Goal: Task Accomplishment & Management: Manage account settings

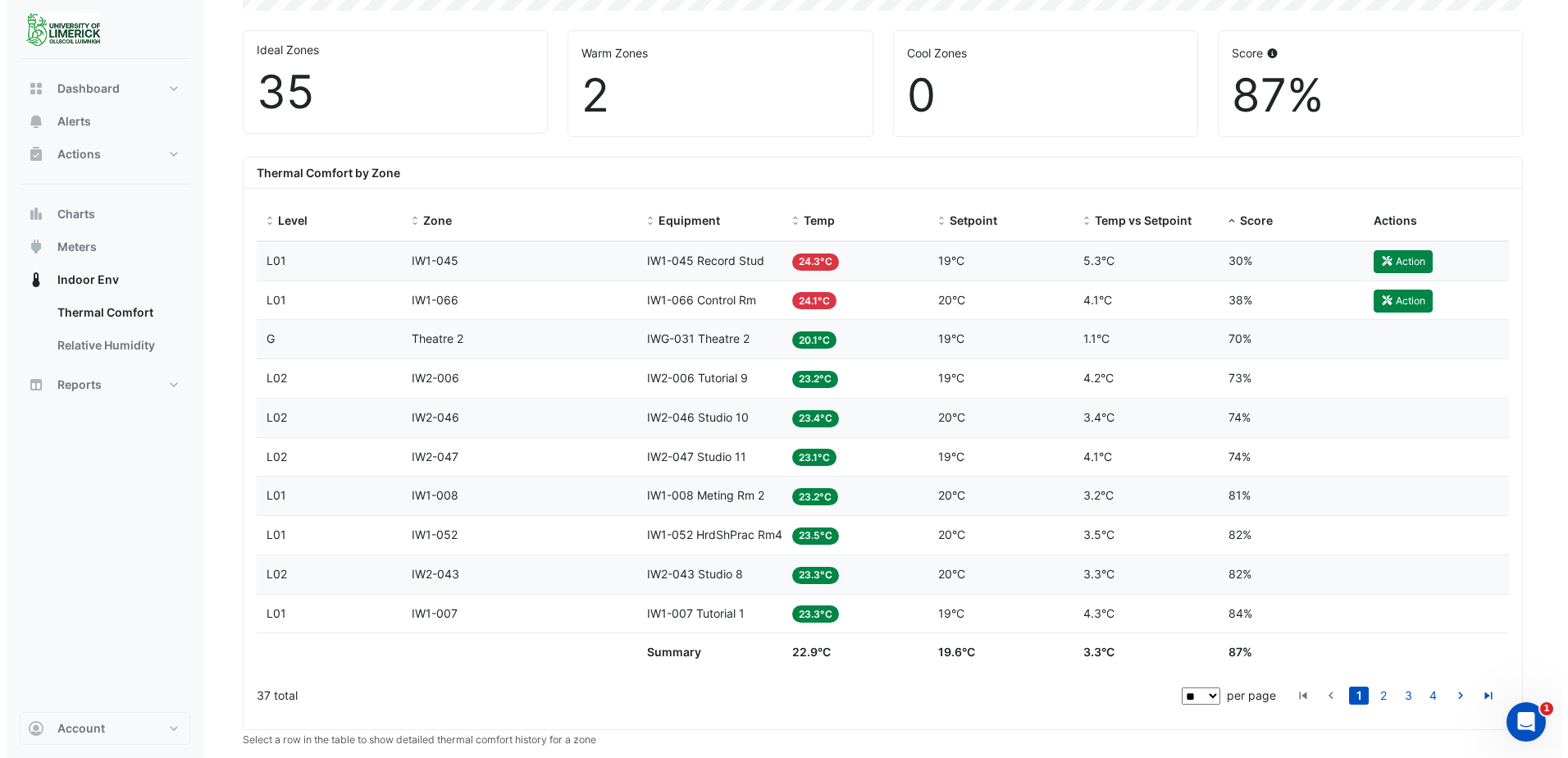
scroll to position [492, 0]
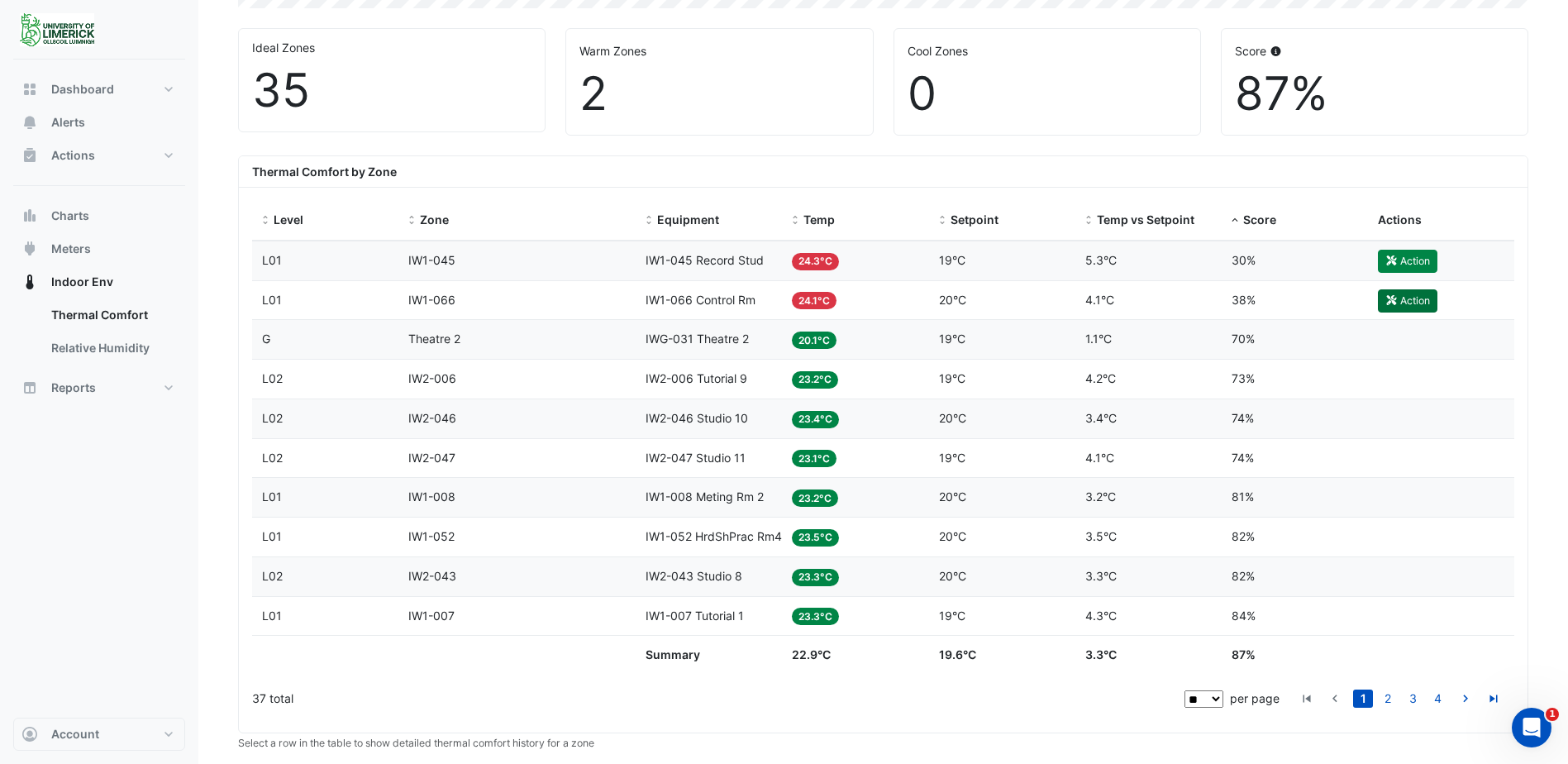
click at [1410, 298] on button "Action" at bounding box center [1407, 301] width 59 height 23
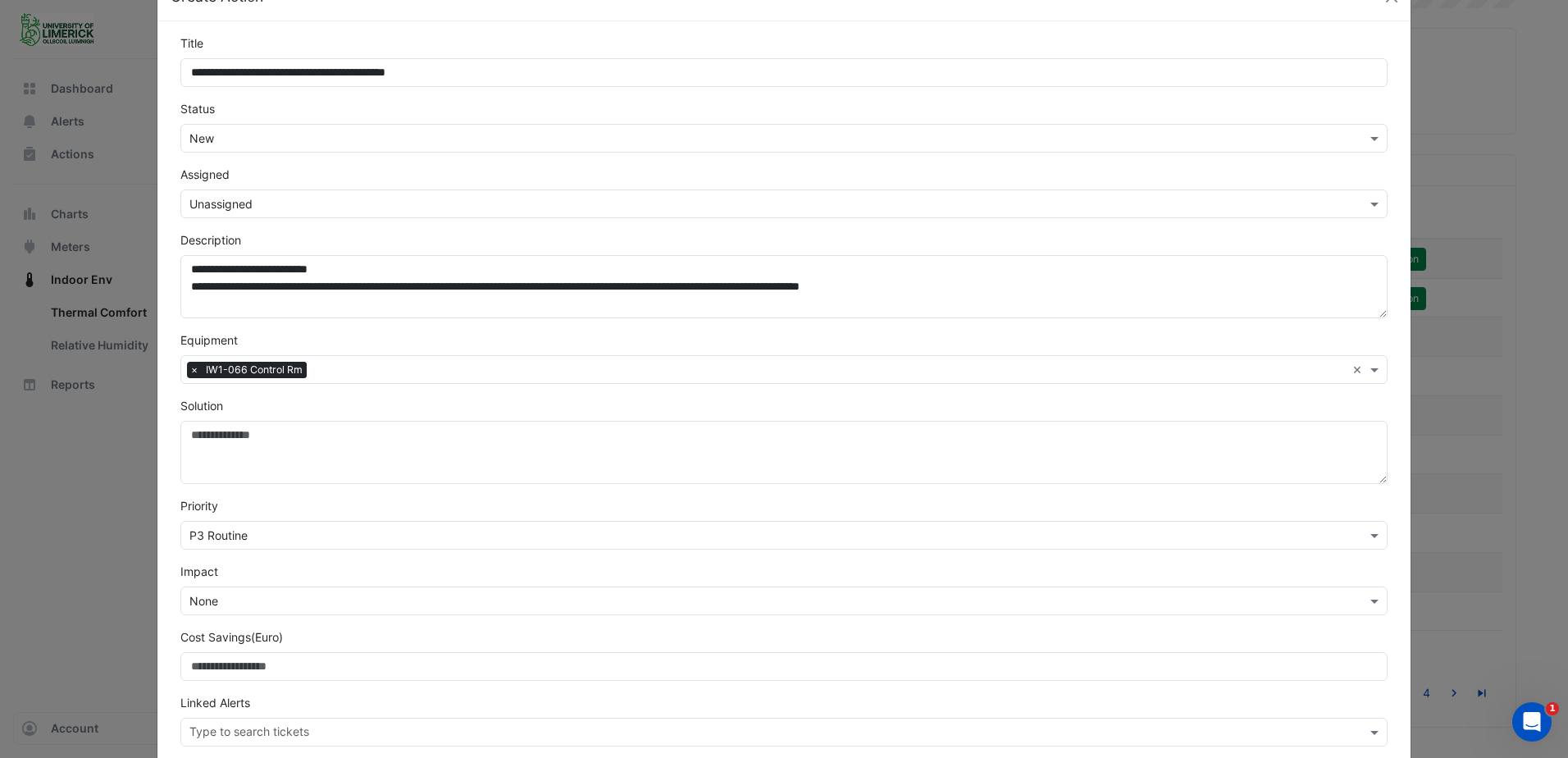
scroll to position [132, 0]
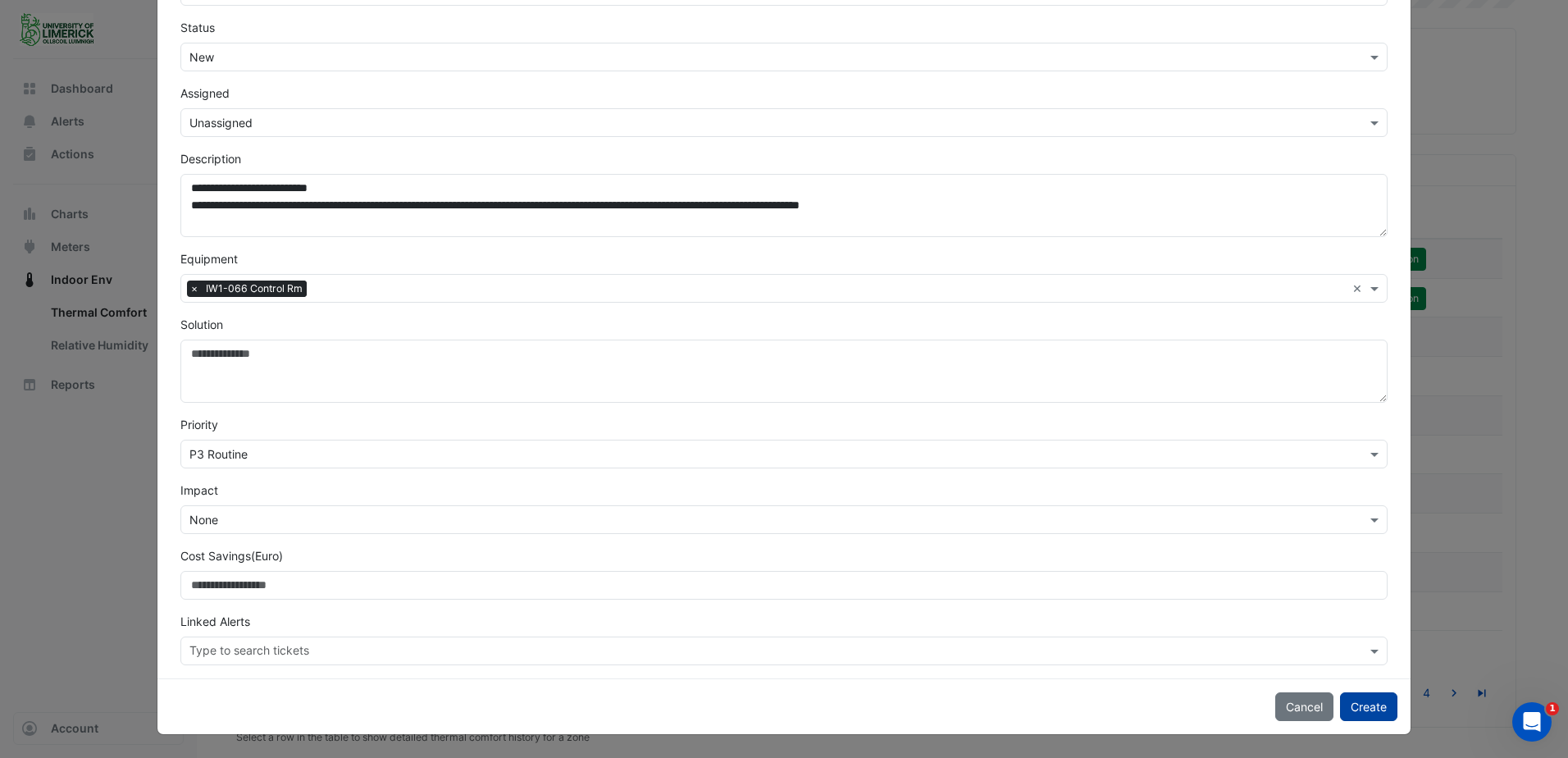
click at [1345, 702] on button "Create" at bounding box center [1368, 706] width 57 height 29
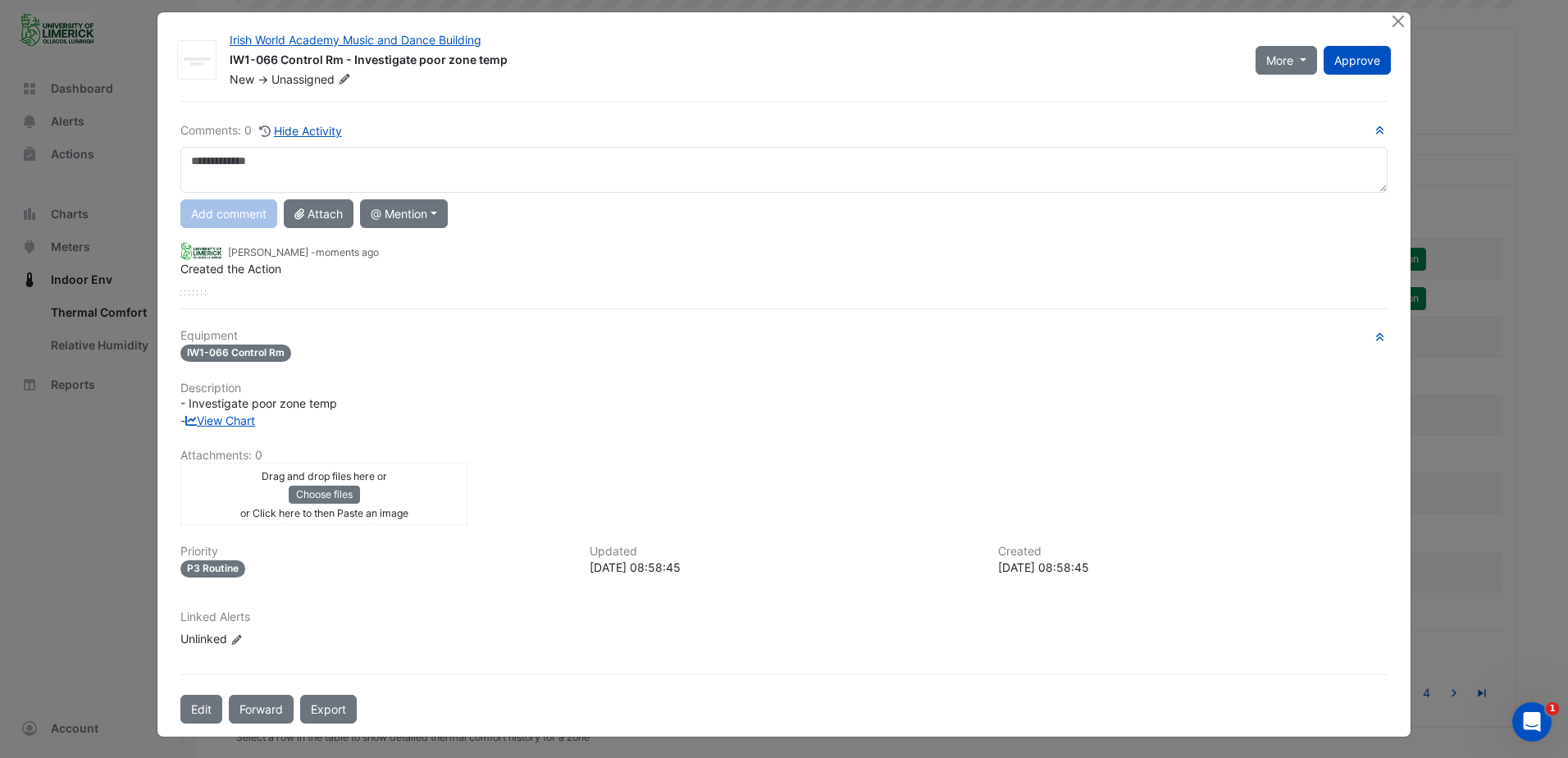
scroll to position [14, 0]
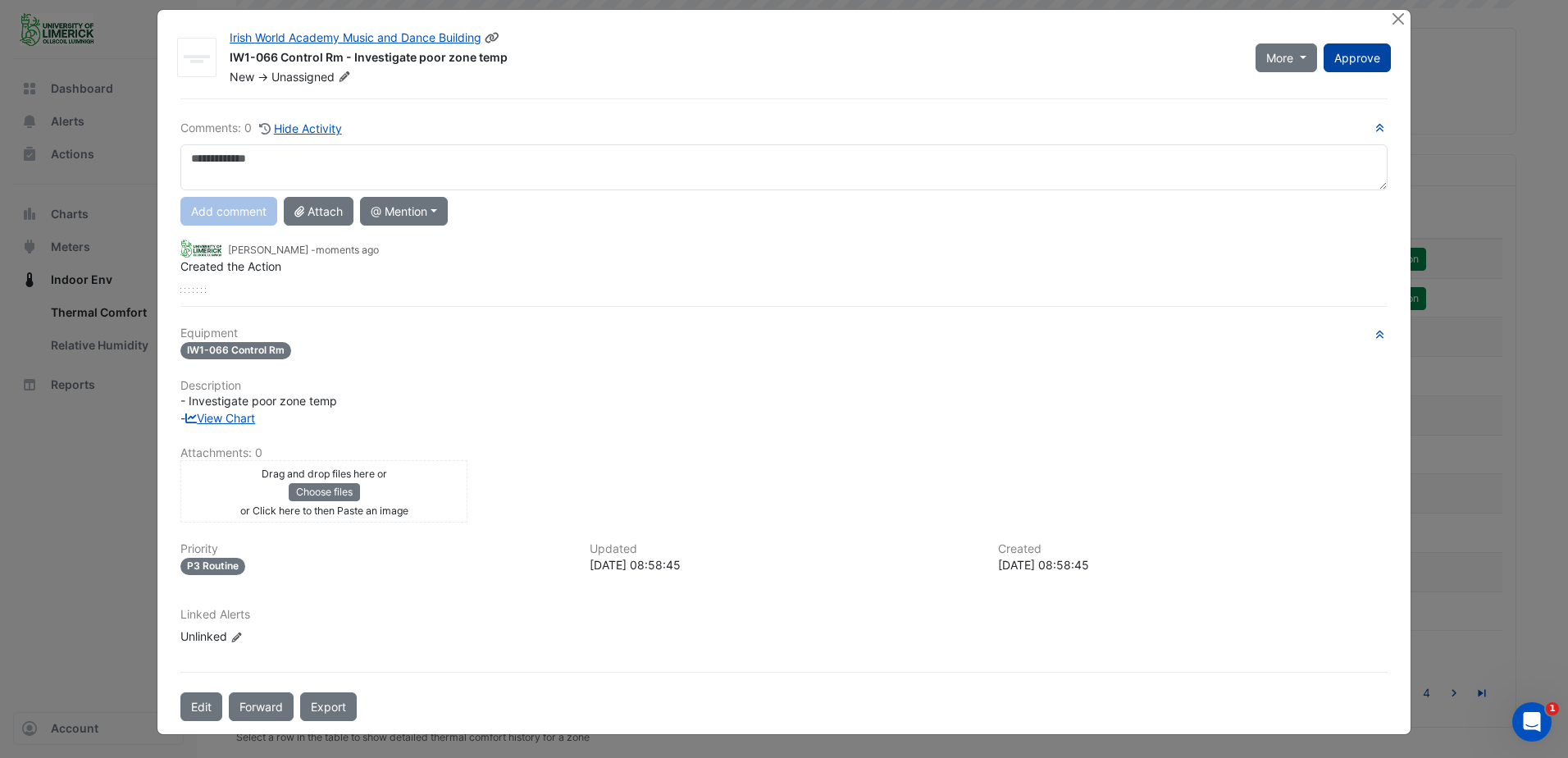
click at [1358, 60] on span "Approve" at bounding box center [1358, 58] width 46 height 14
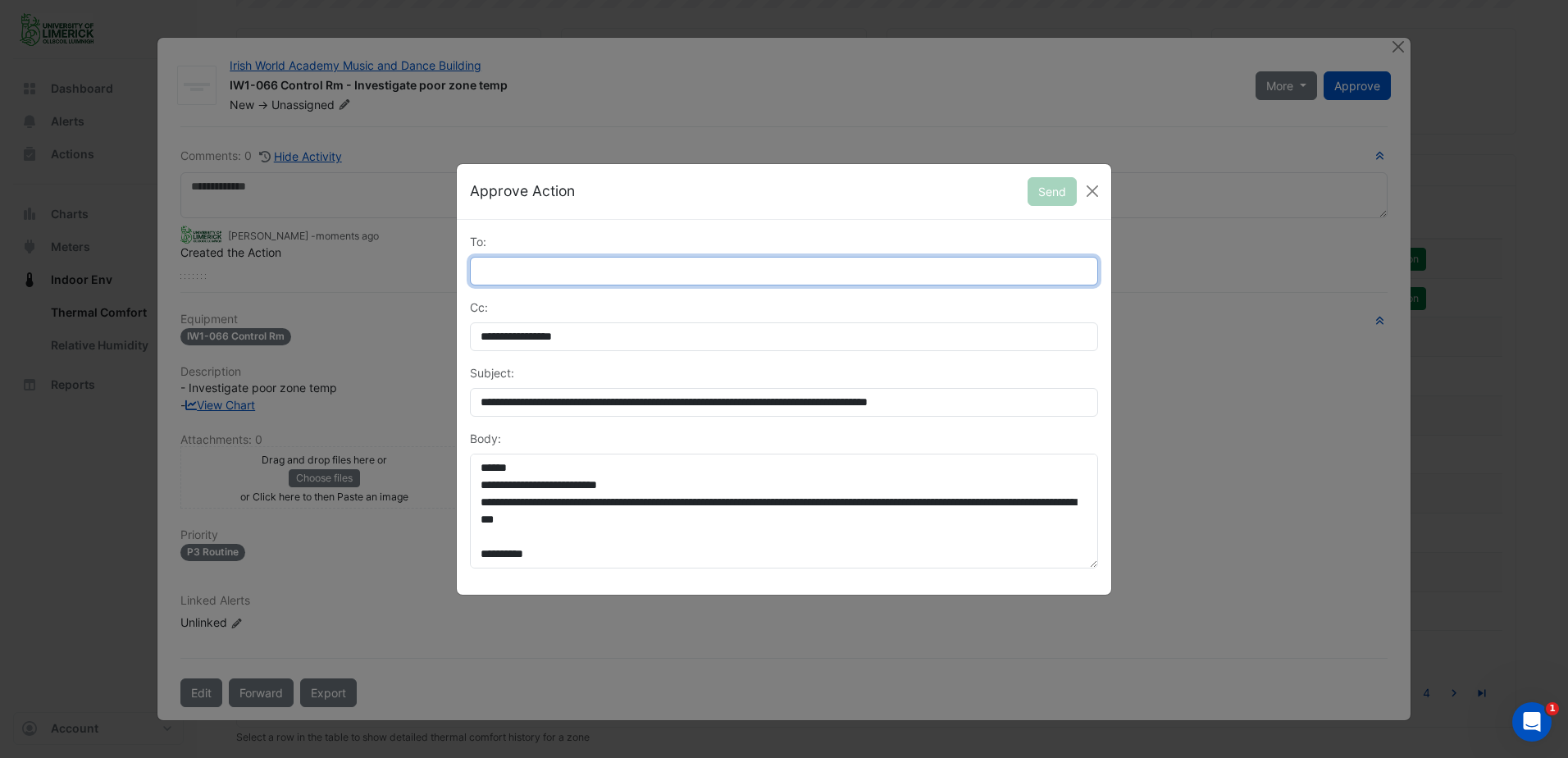
click at [929, 271] on input "To:" at bounding box center [784, 271] width 628 height 29
type input "**********"
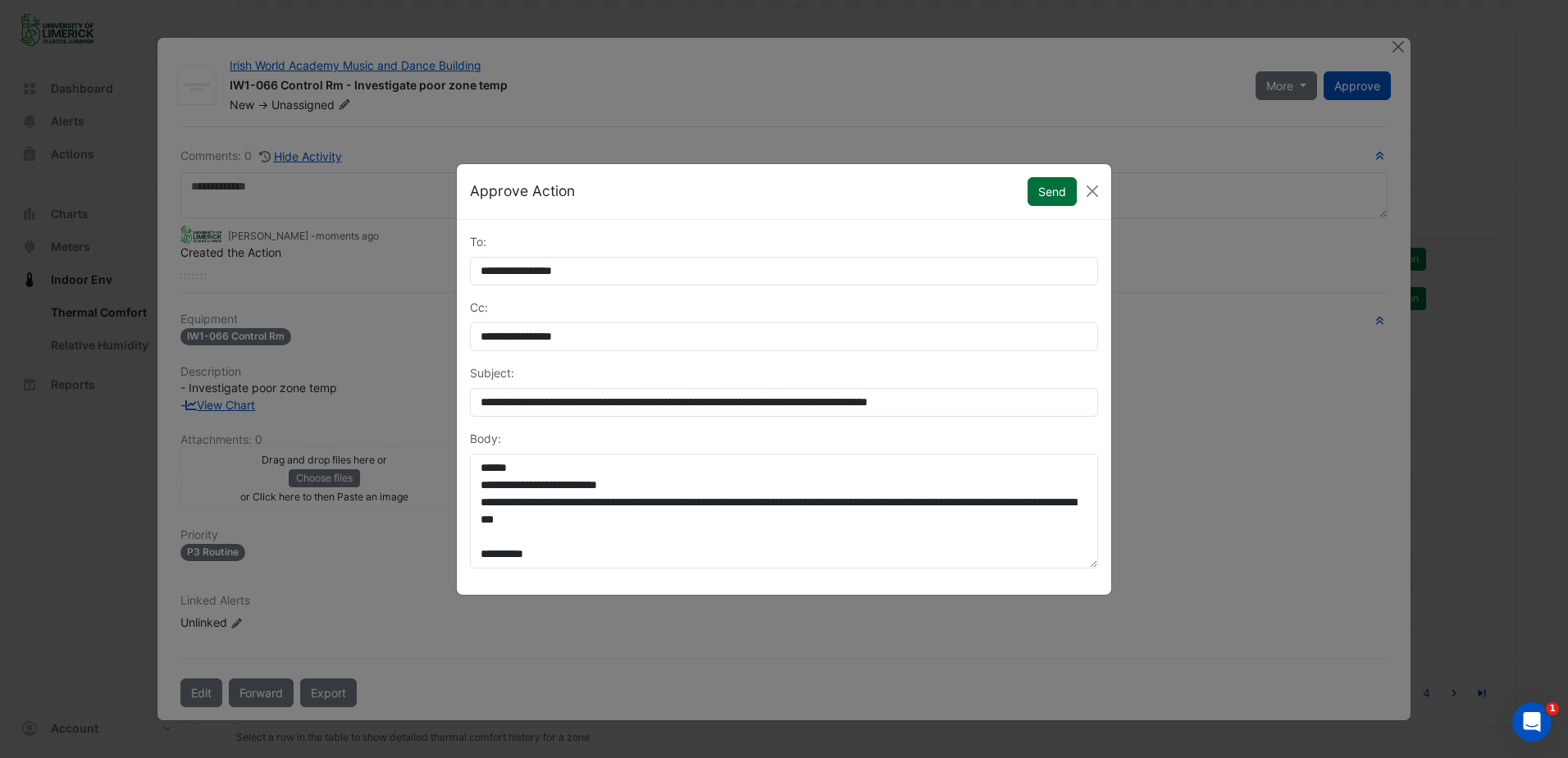
click at [1048, 194] on button "Send" at bounding box center [1052, 192] width 49 height 29
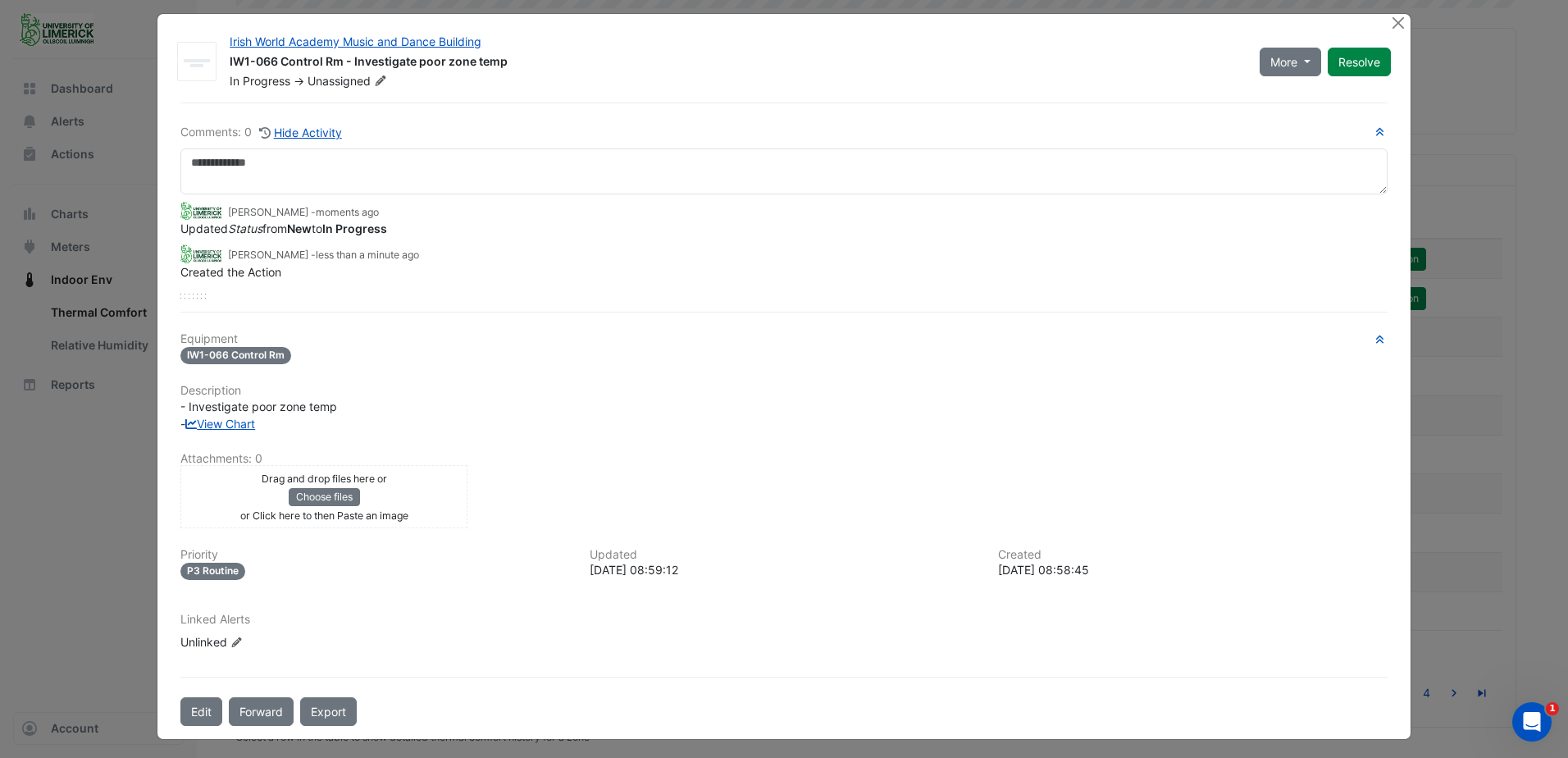
scroll to position [15, 0]
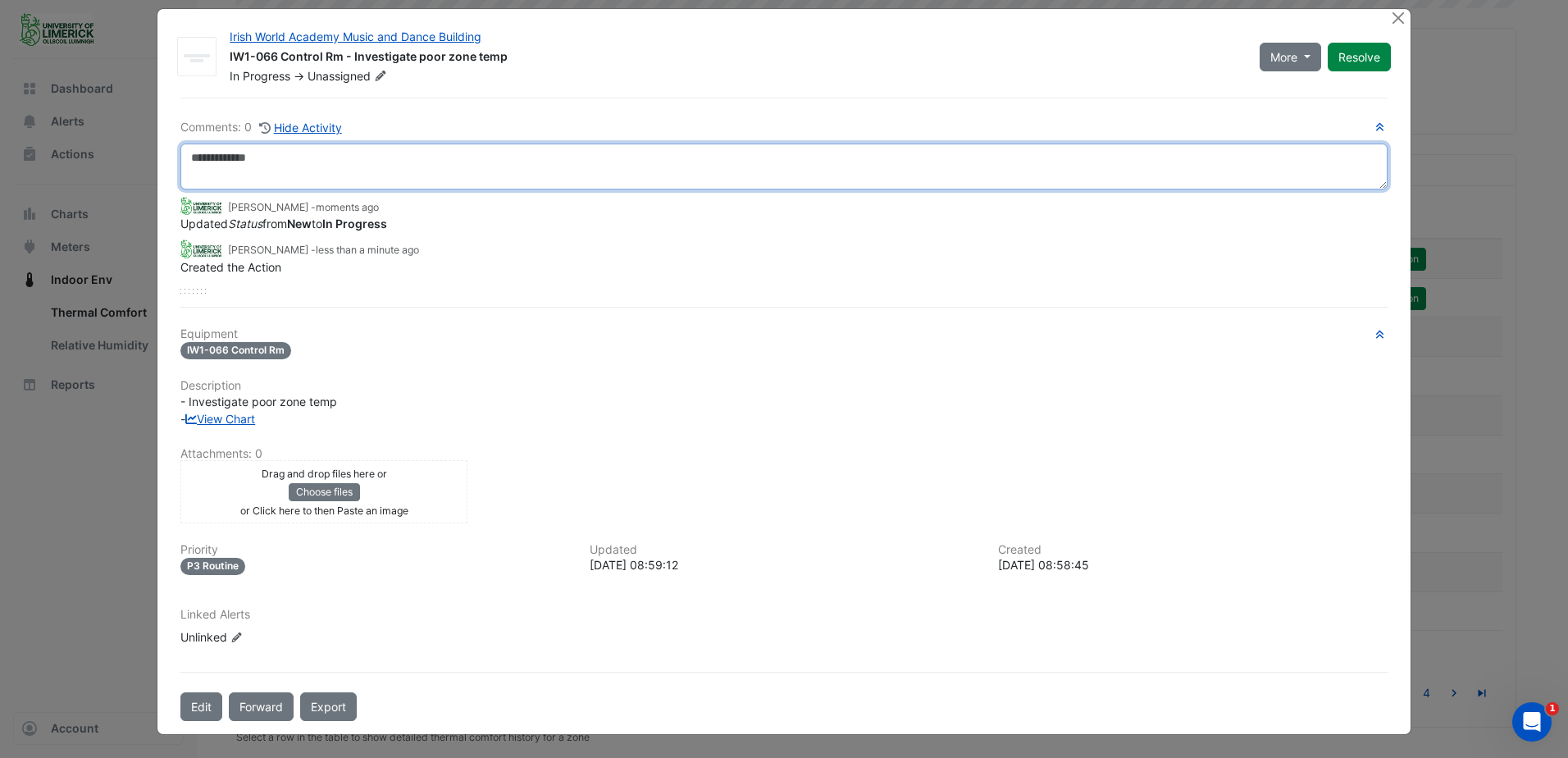
click at [317, 156] on textarea at bounding box center [784, 167] width 1207 height 46
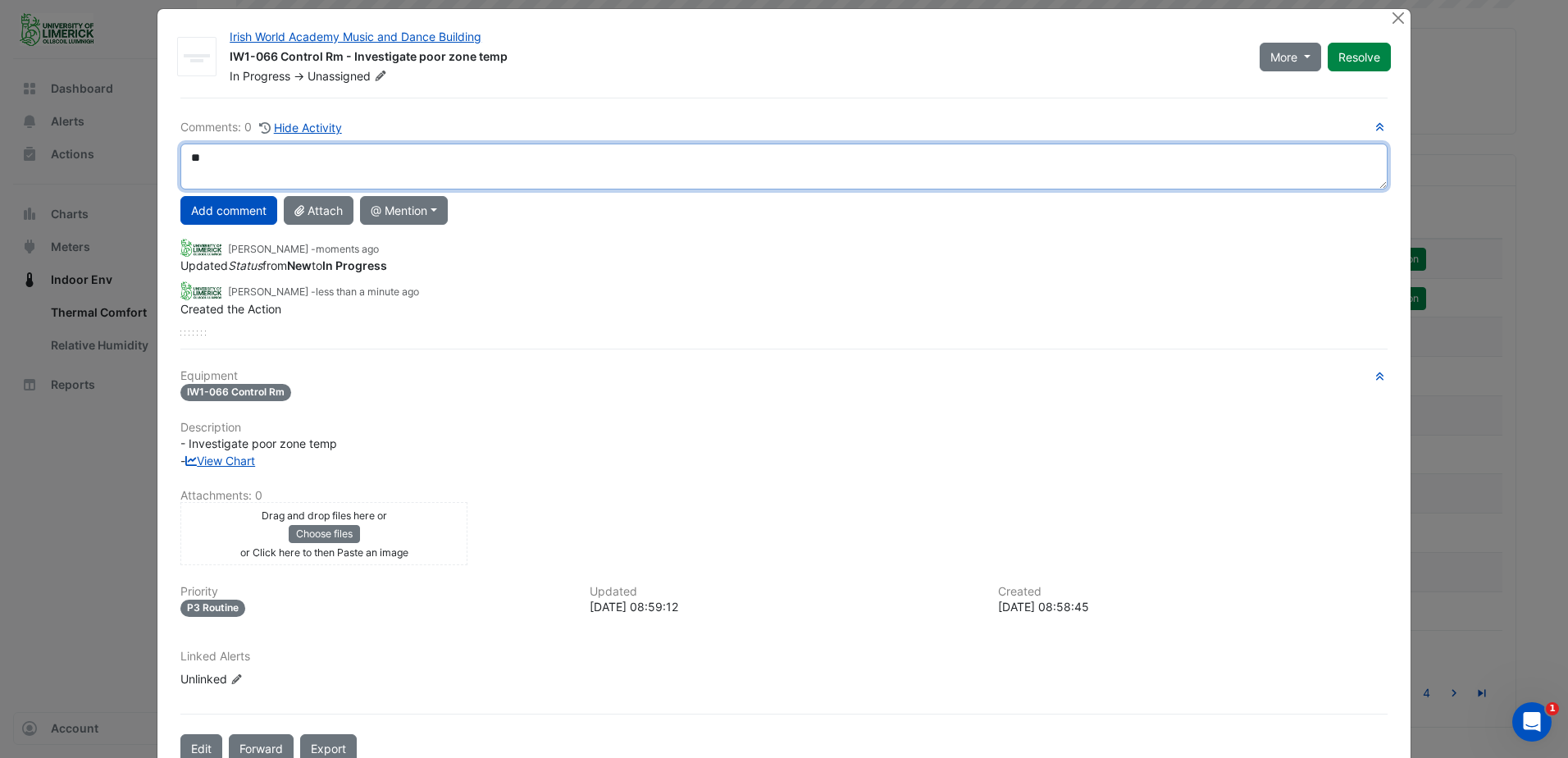
type textarea "*"
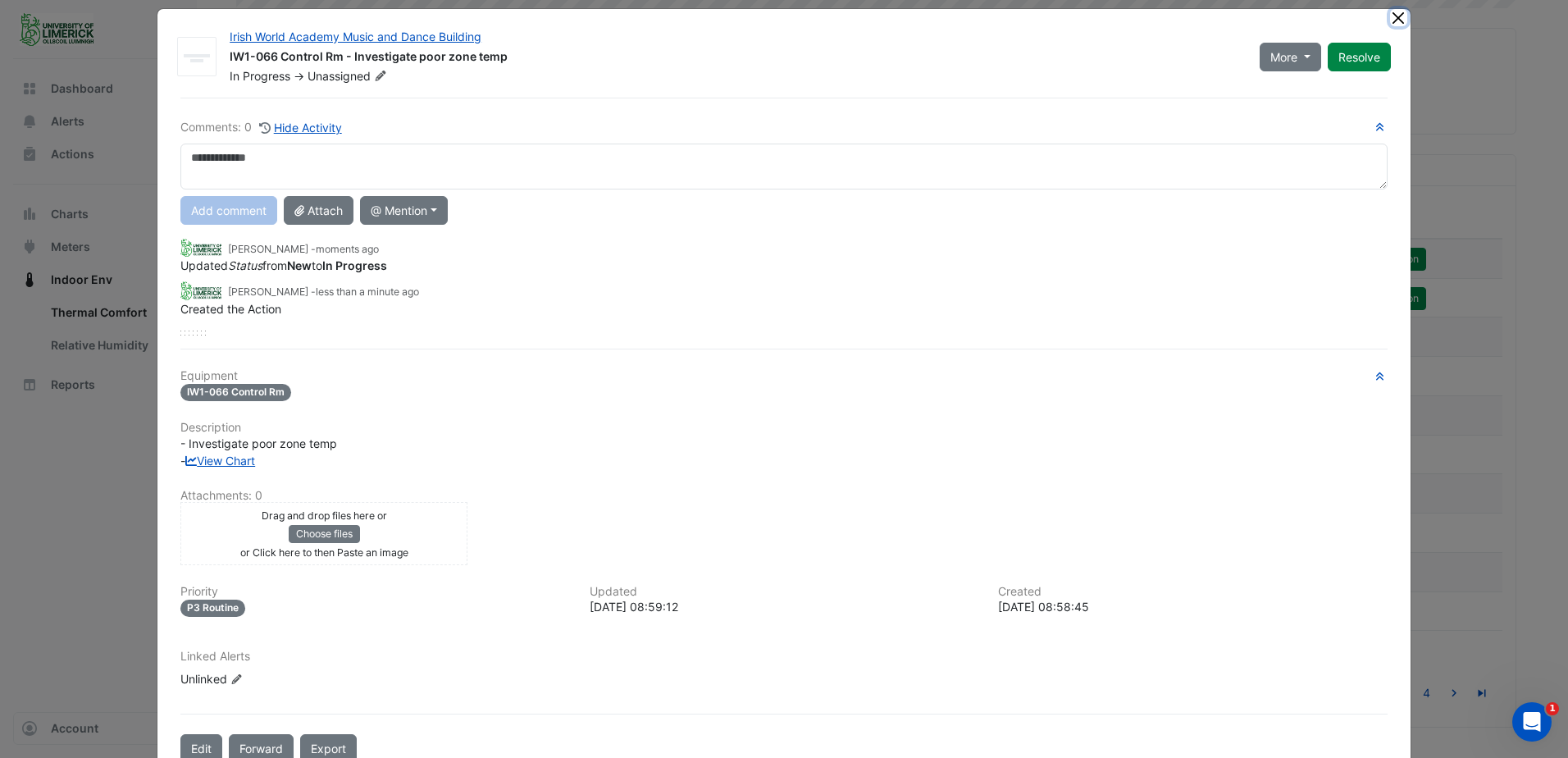
click at [1391, 16] on button "Close" at bounding box center [1398, 17] width 17 height 17
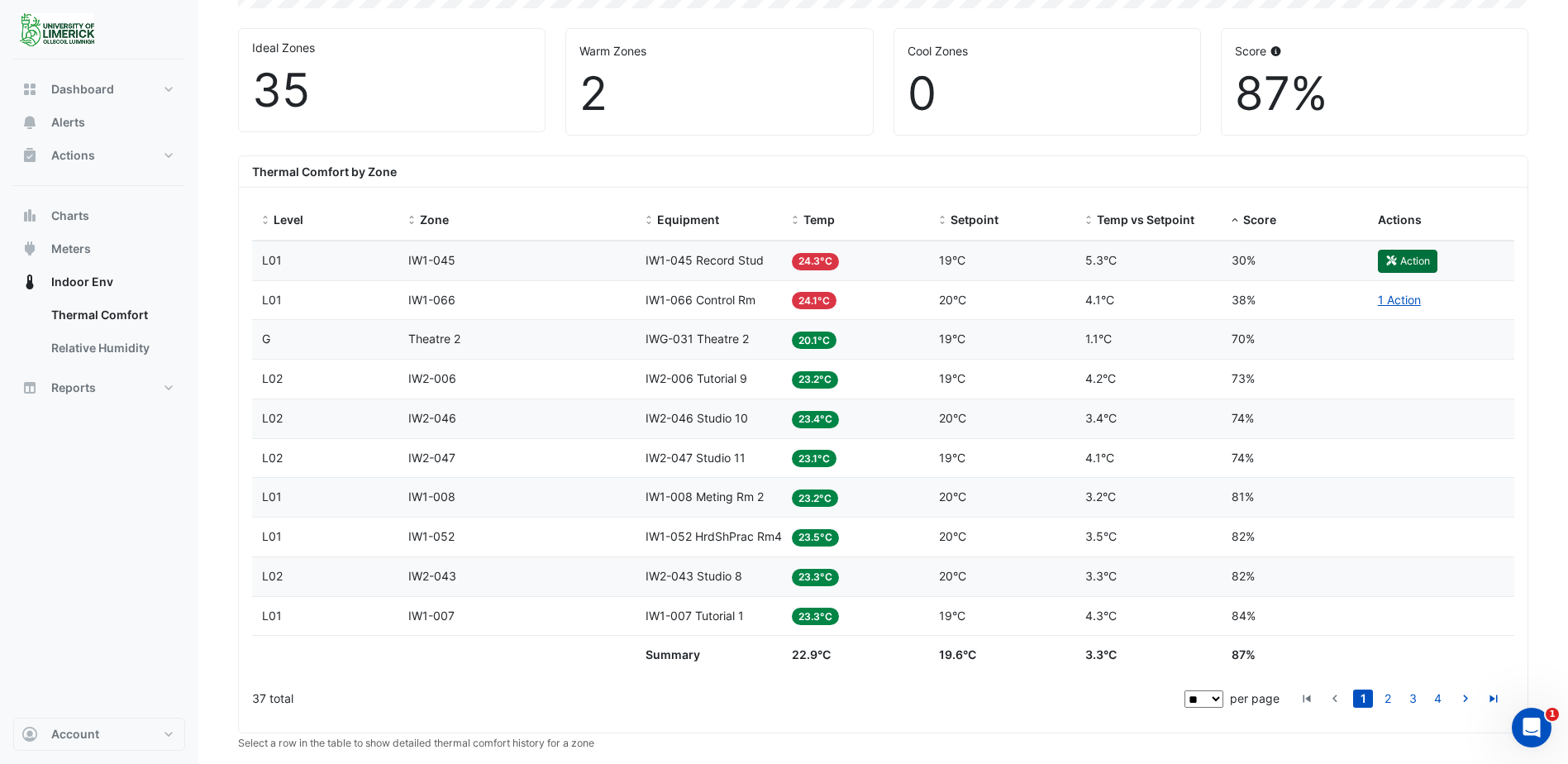
click at [1418, 259] on button "Action" at bounding box center [1407, 262] width 59 height 23
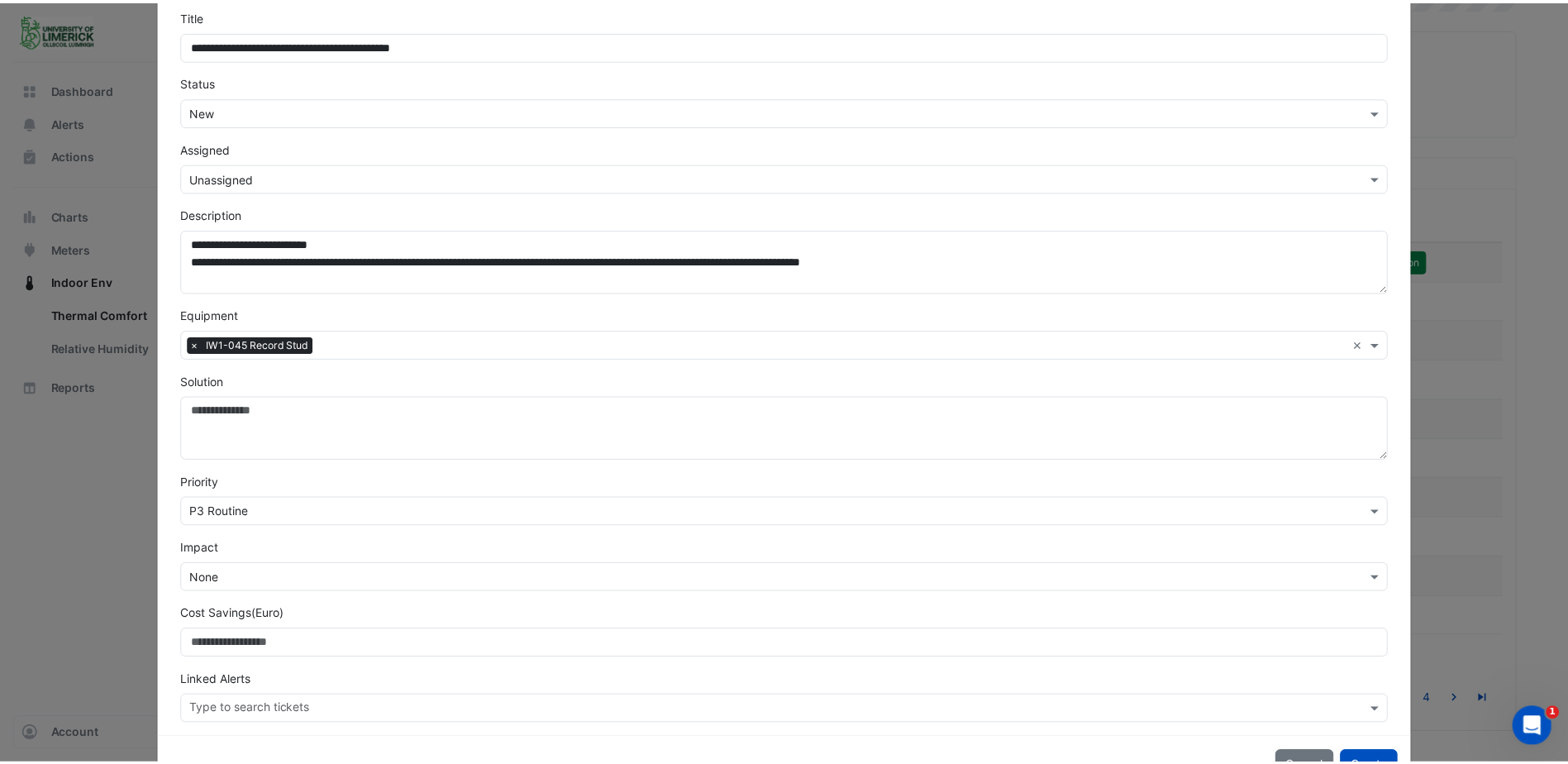
scroll to position [133, 0]
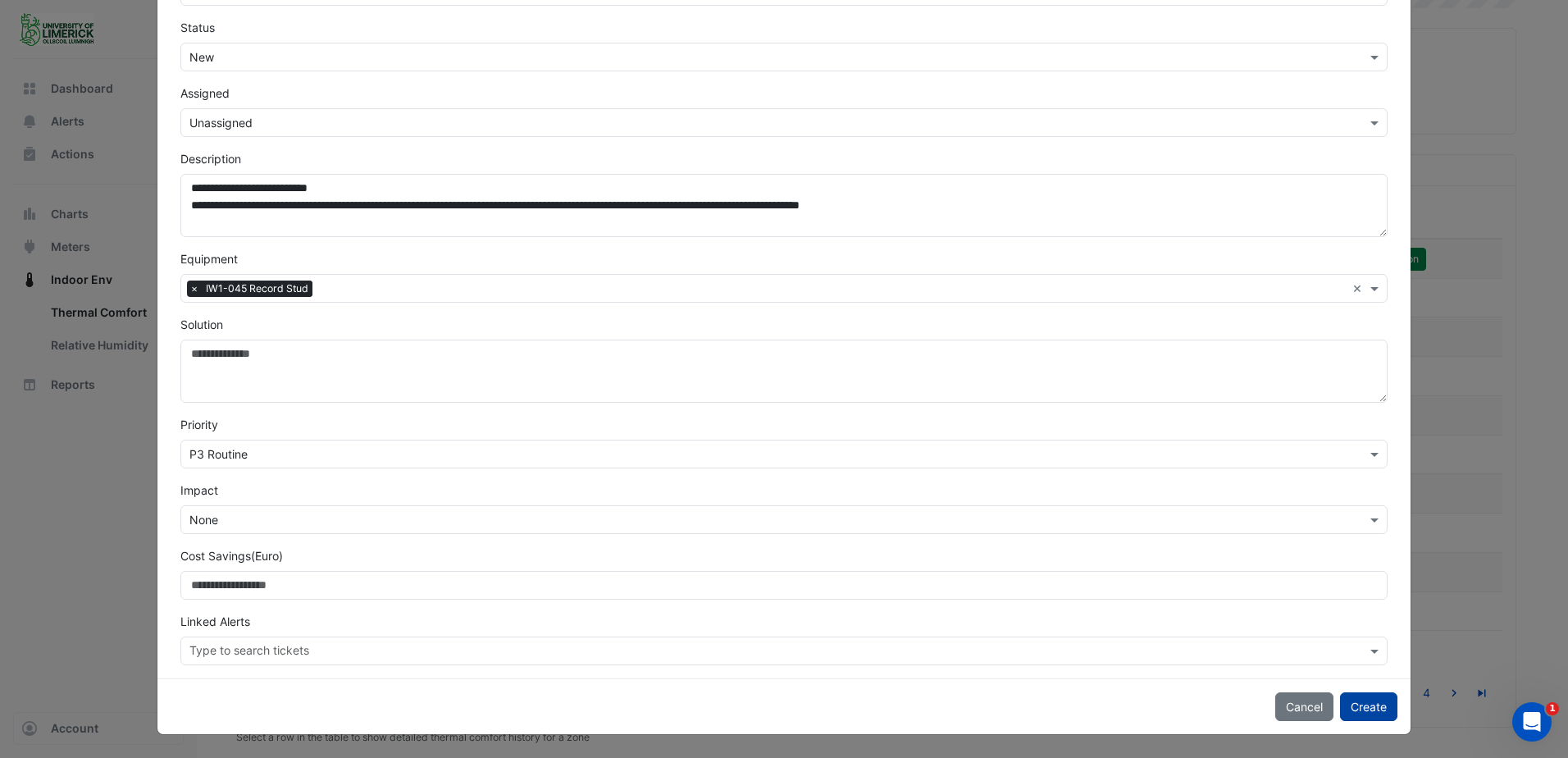
click at [1362, 701] on button "Create" at bounding box center [1368, 706] width 57 height 29
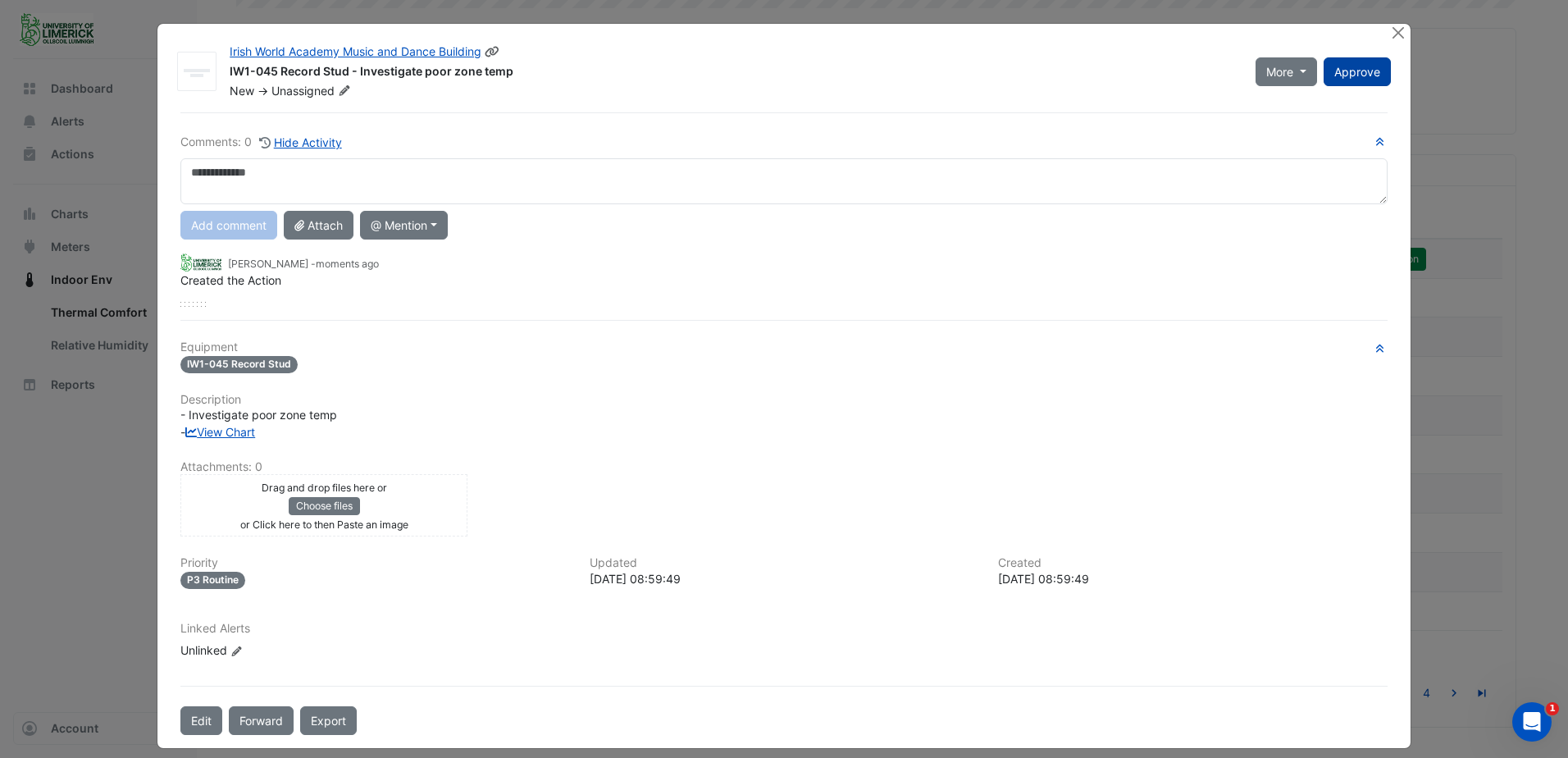
click at [1334, 77] on span "Approve" at bounding box center [1358, 72] width 46 height 14
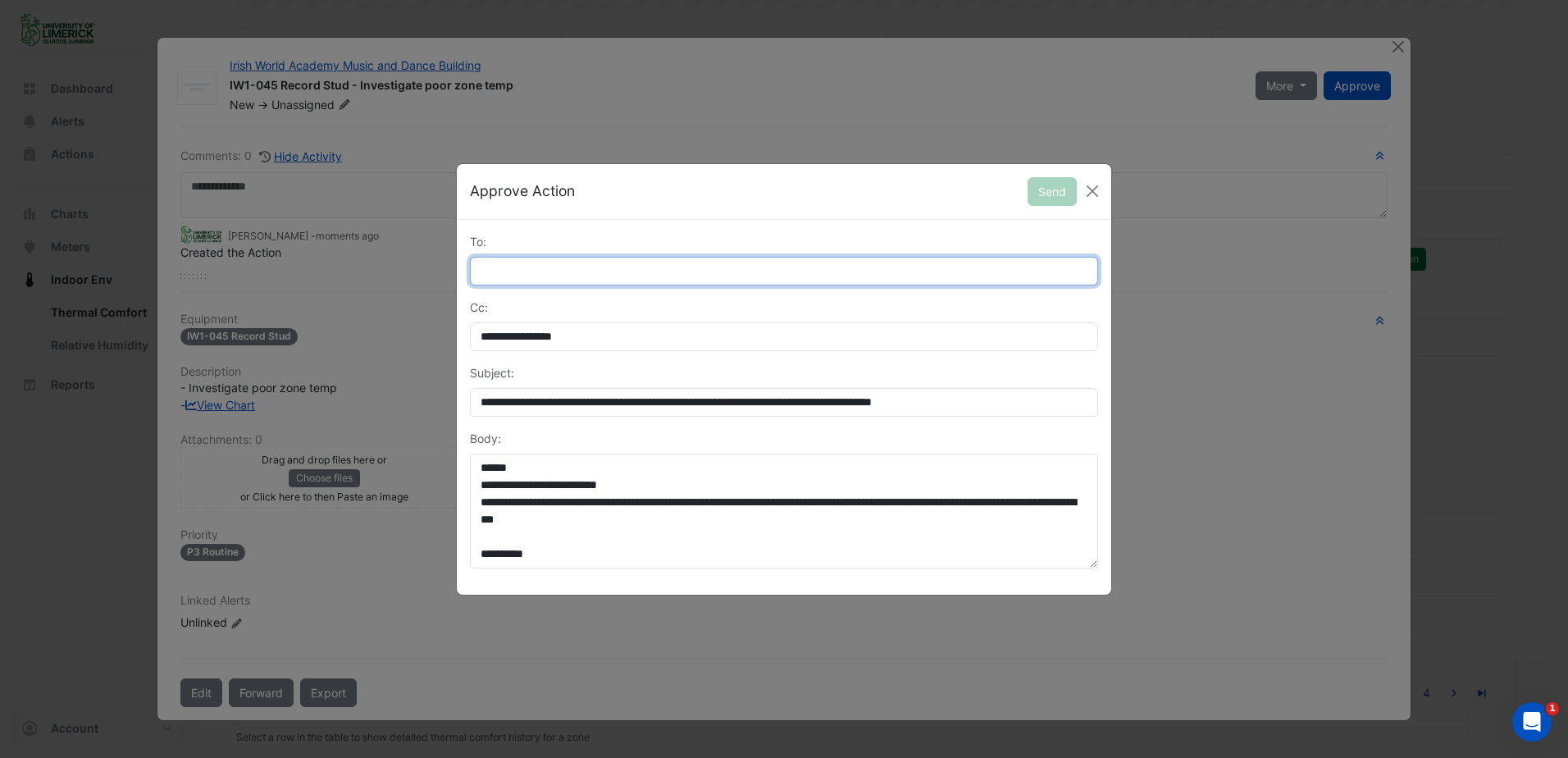
click at [706, 266] on input "To:" at bounding box center [784, 271] width 628 height 29
type input "**********"
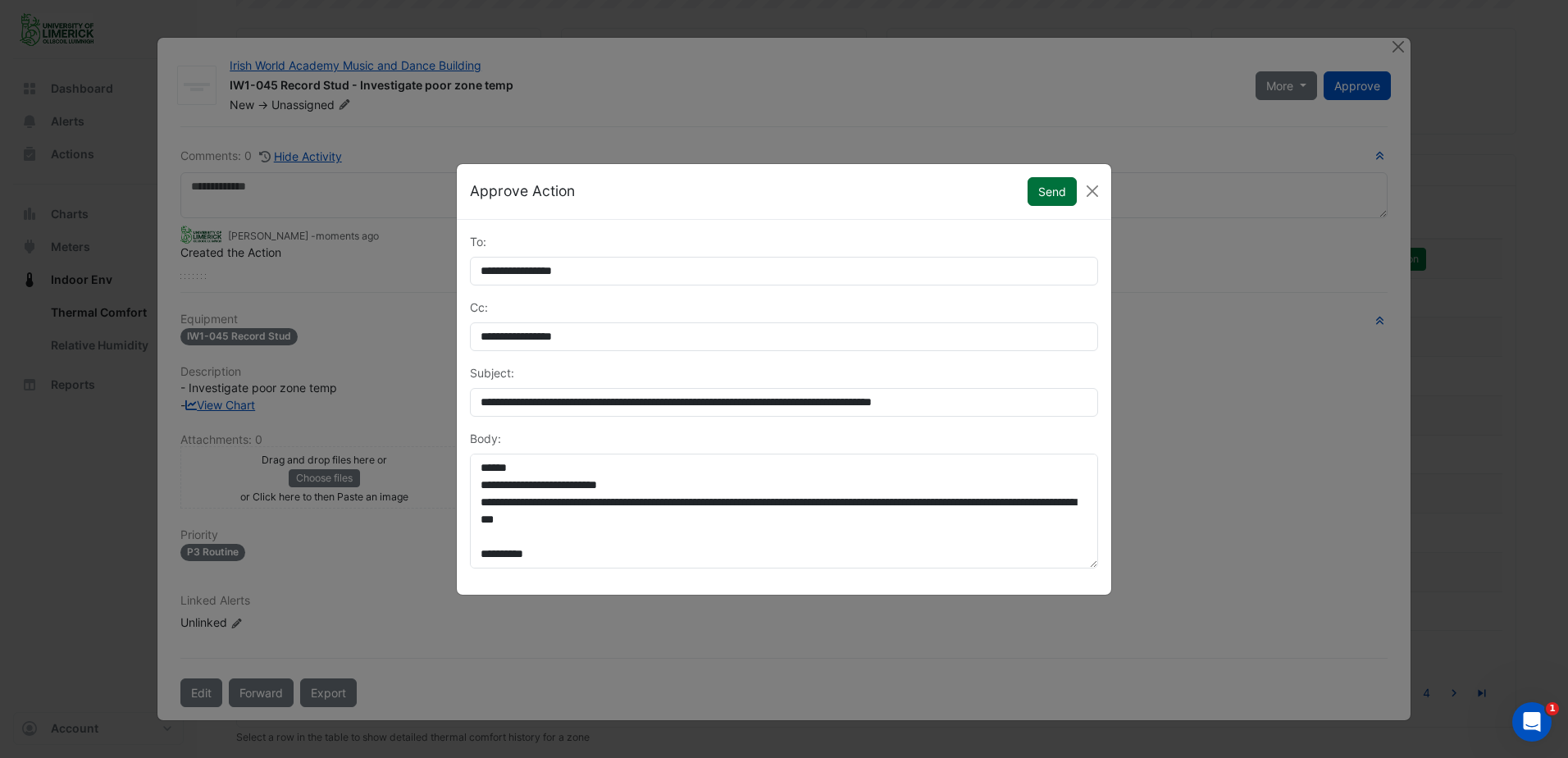
click at [1040, 194] on button "Send" at bounding box center [1052, 192] width 49 height 29
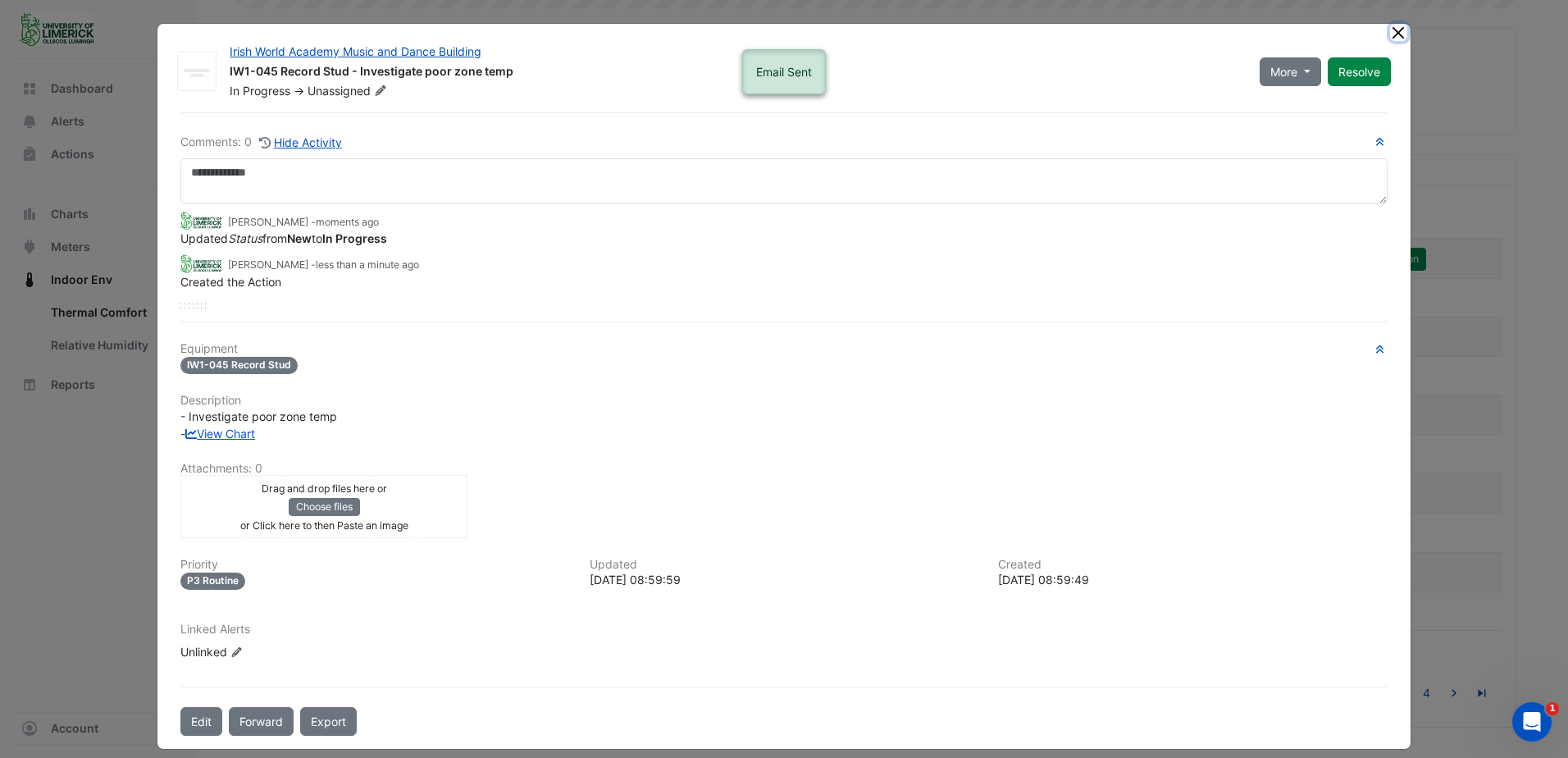
click at [1394, 34] on button "Close" at bounding box center [1398, 32] width 17 height 17
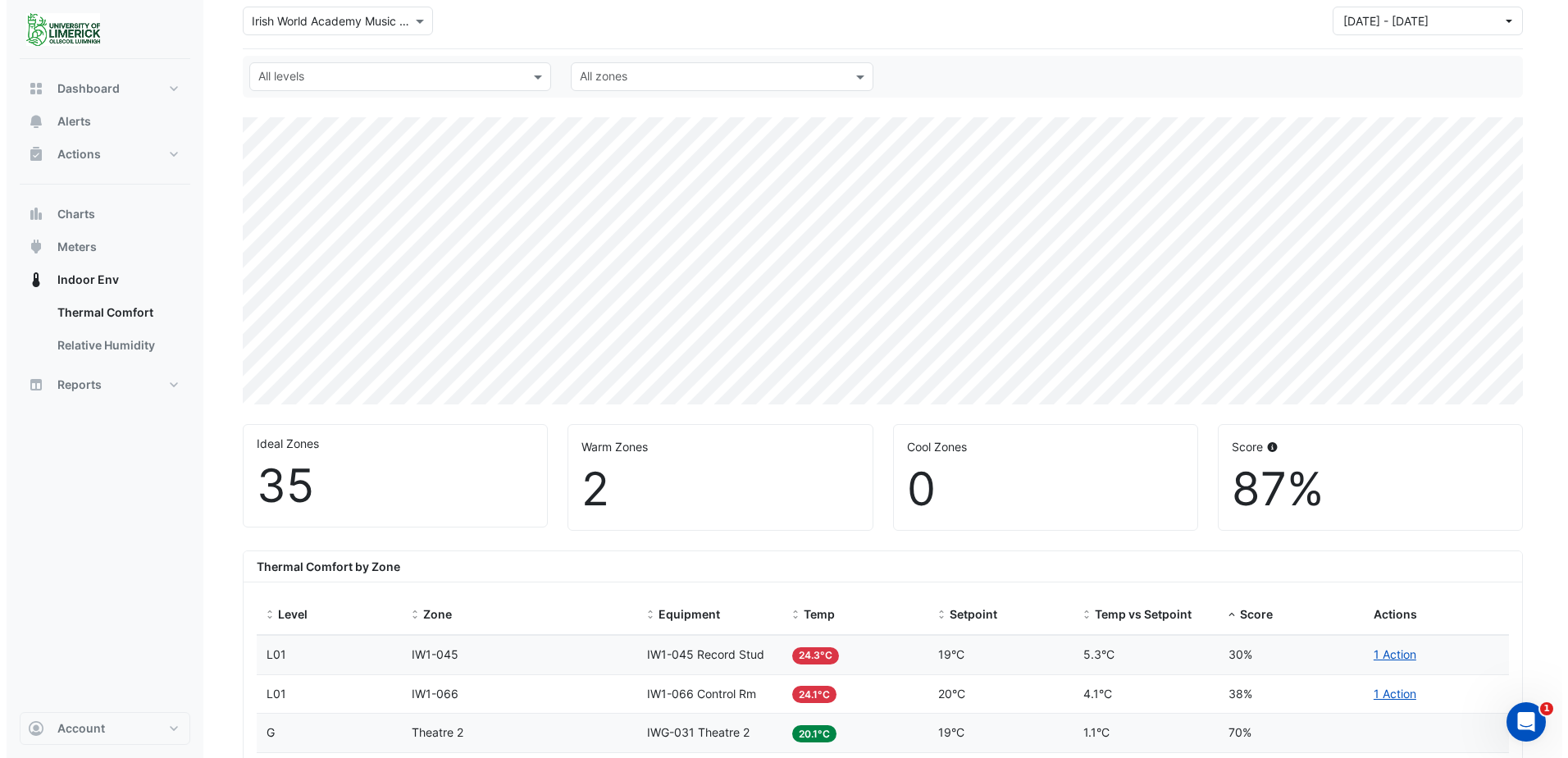
scroll to position [0, 0]
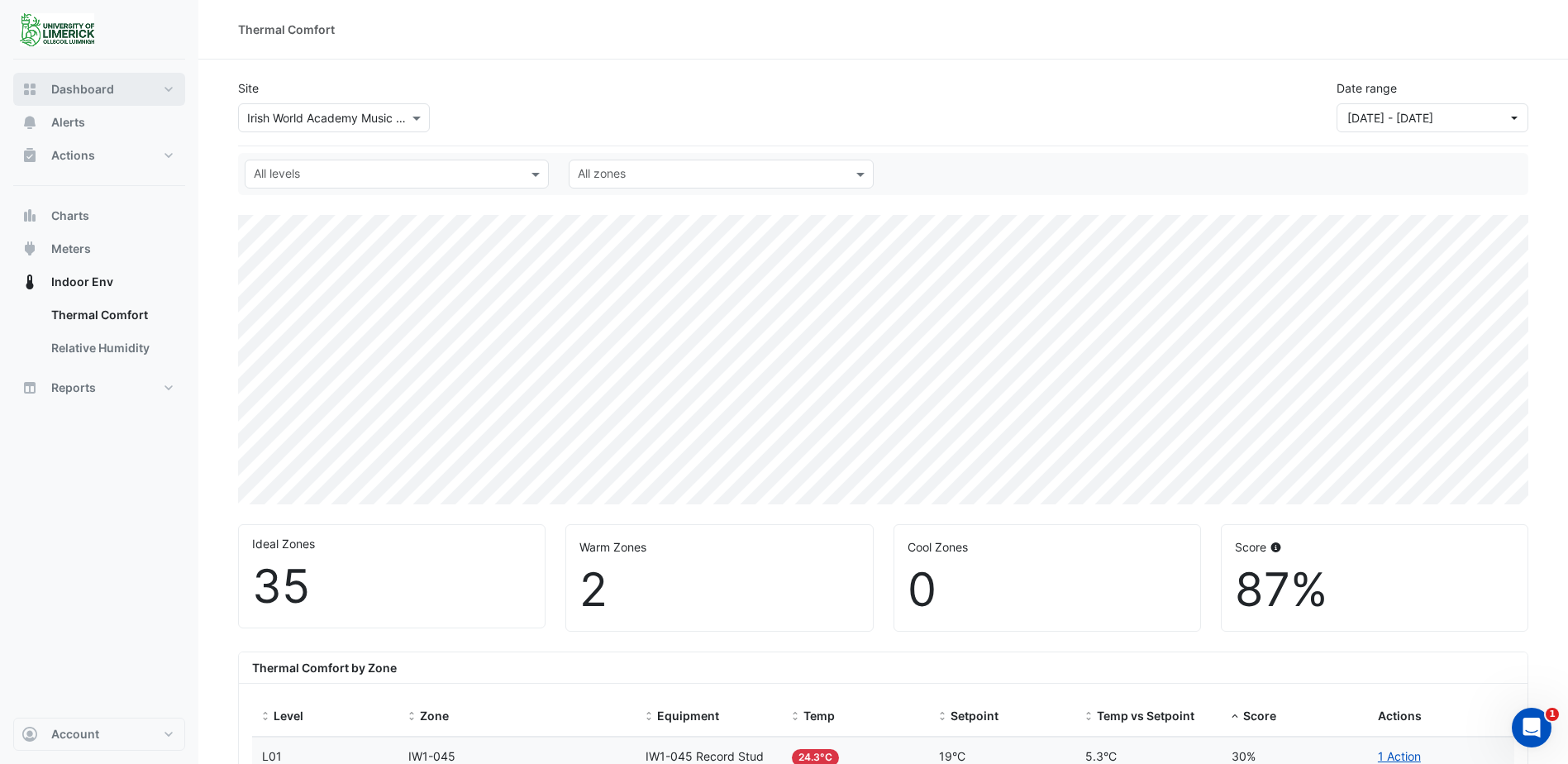
click at [105, 87] on span "Dashboard" at bounding box center [83, 89] width 63 height 16
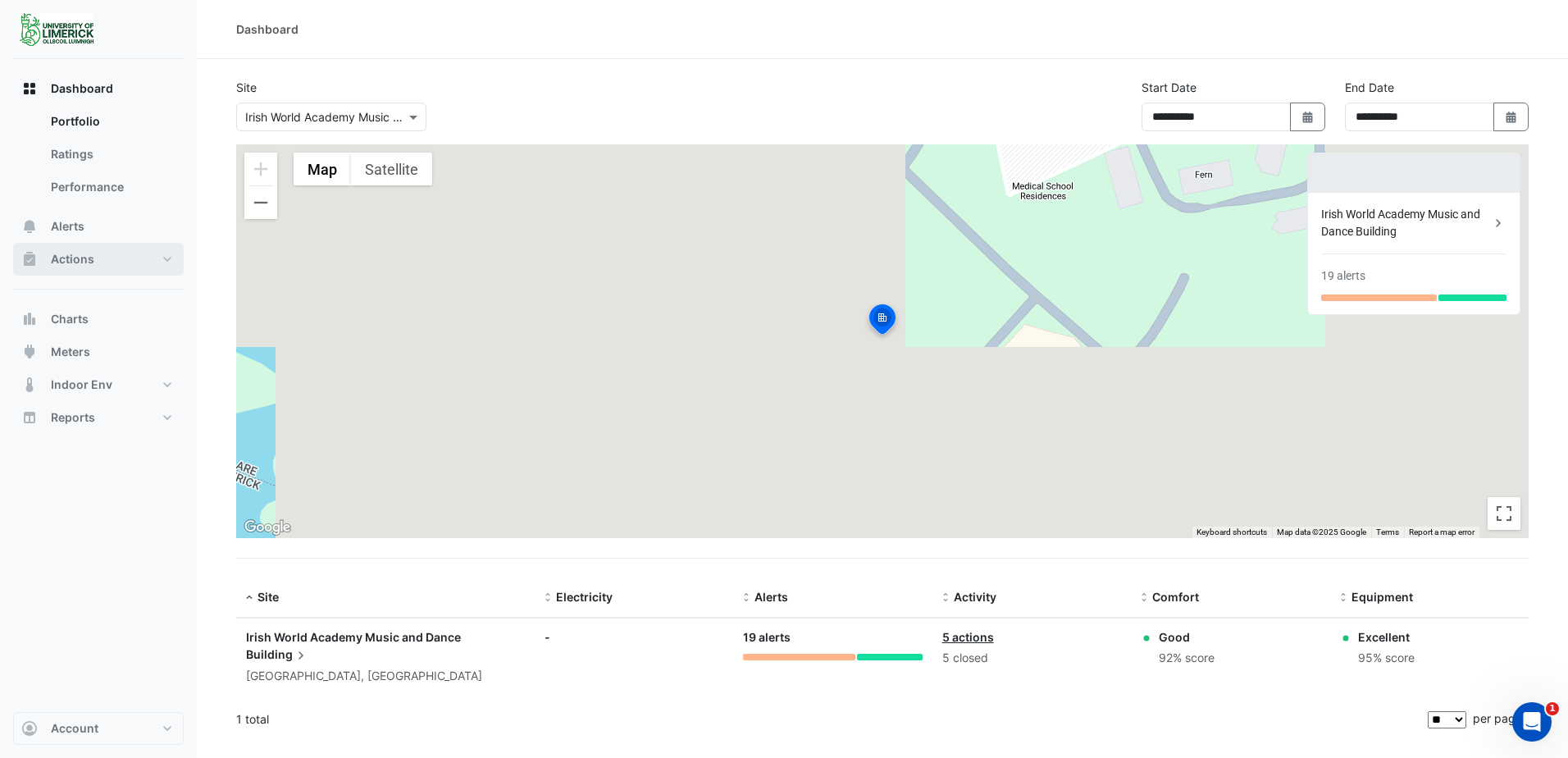
click at [100, 260] on button "Actions" at bounding box center [98, 259] width 170 height 33
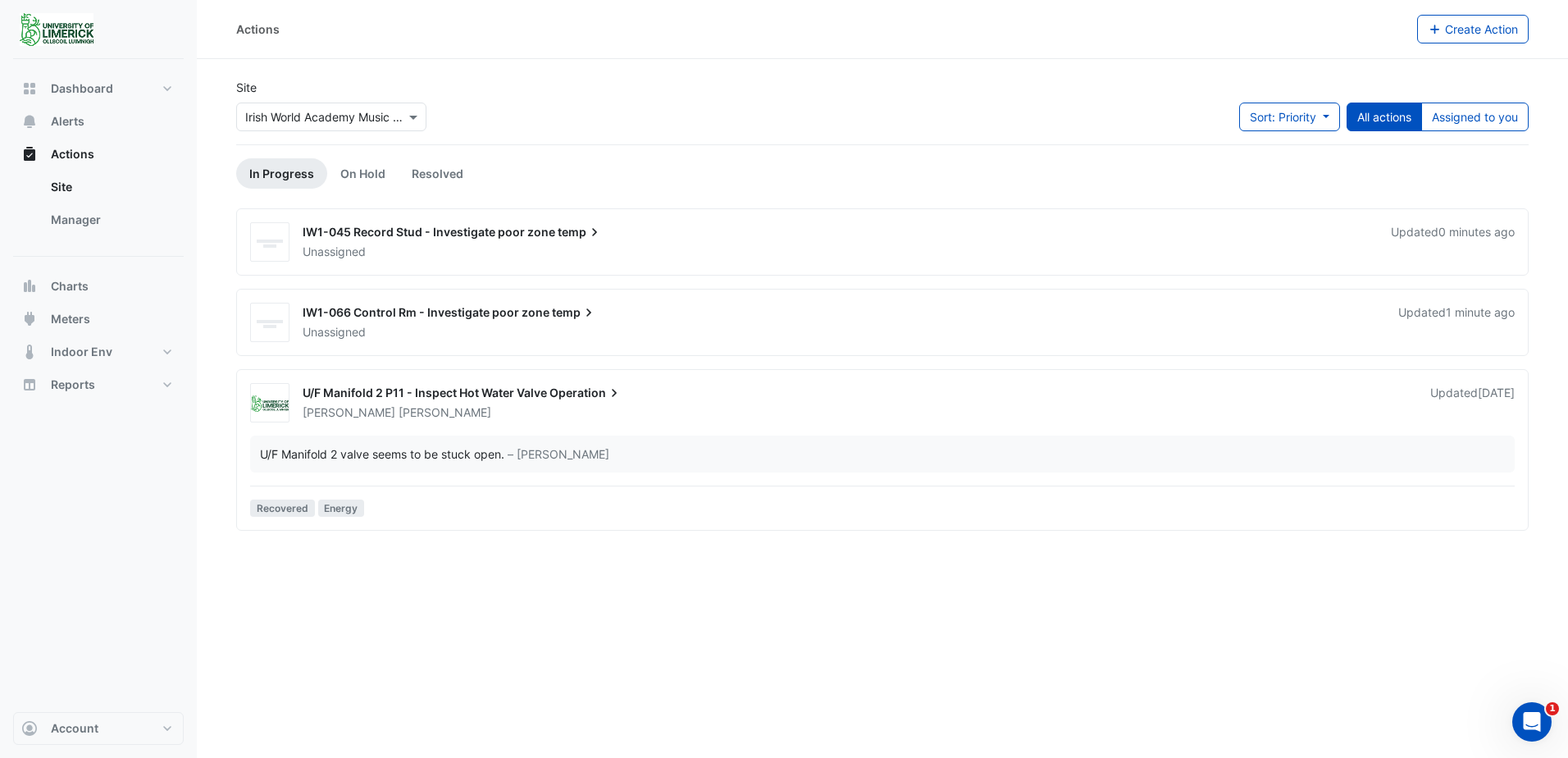
click at [514, 234] on span "IW1-045 Record Stud - Investigate poor zone" at bounding box center [428, 232] width 252 height 14
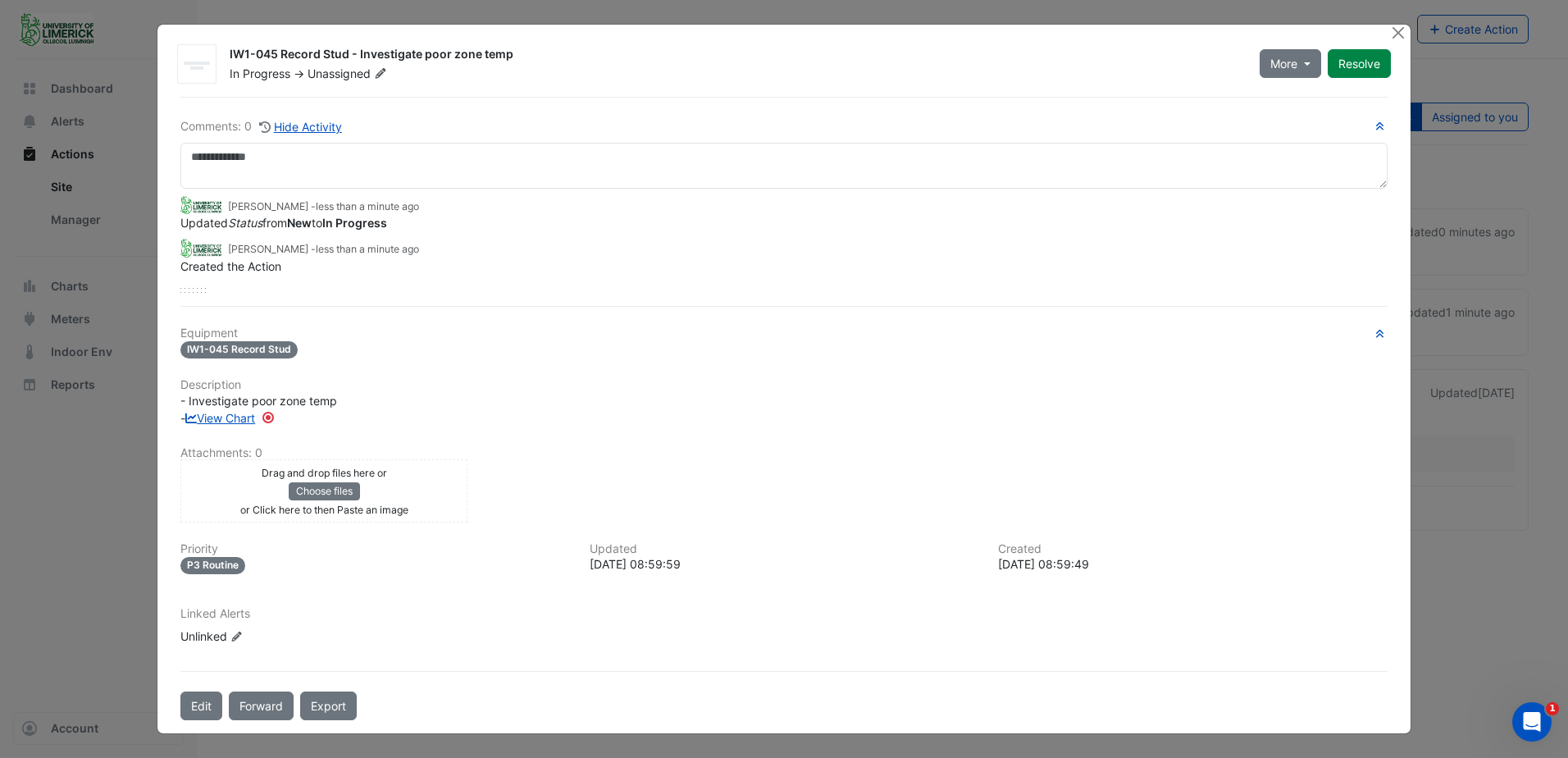
click at [381, 73] on icon at bounding box center [380, 72] width 10 height 10
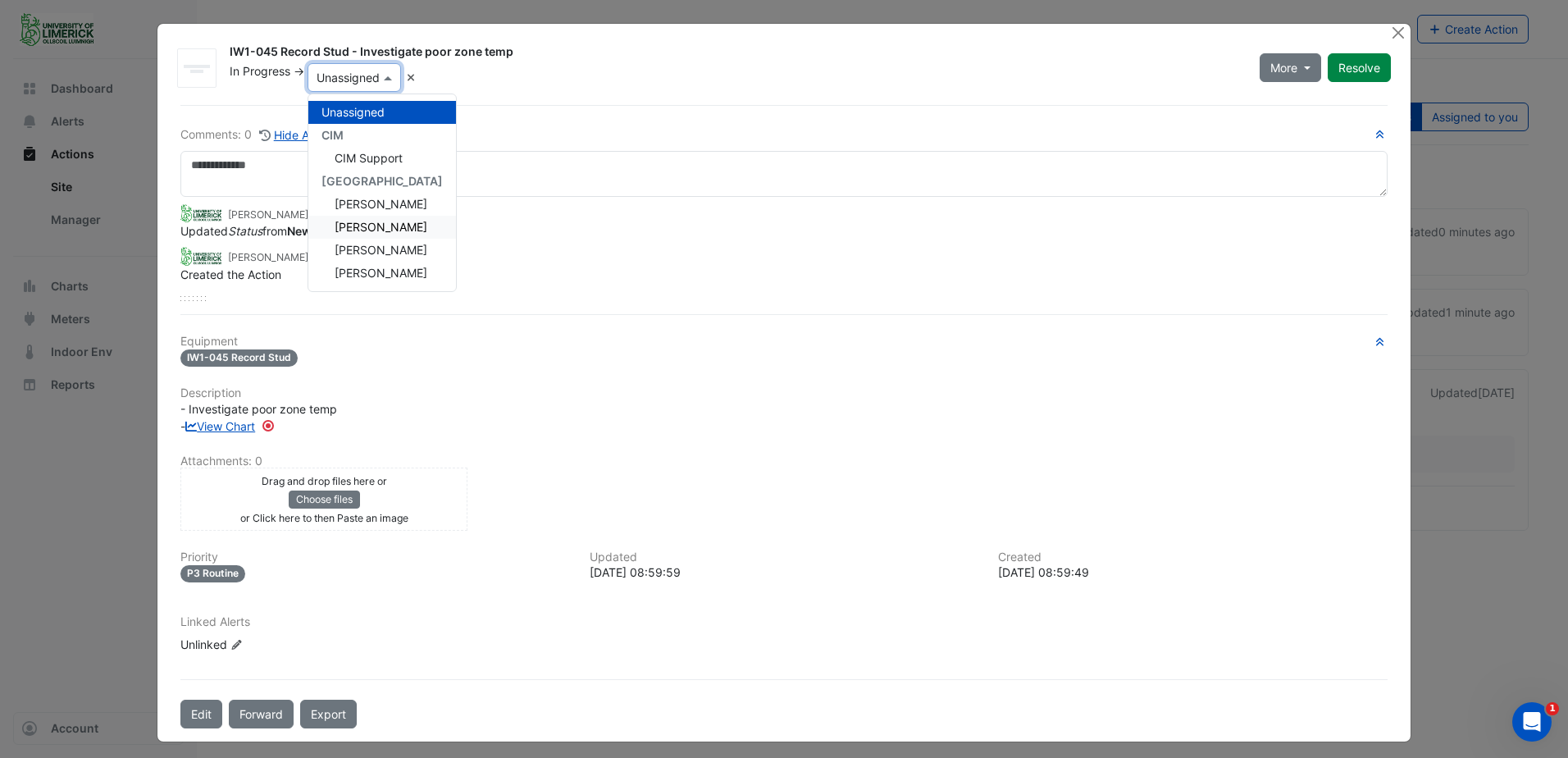
click at [382, 224] on span "Derek Kiely" at bounding box center [381, 227] width 93 height 14
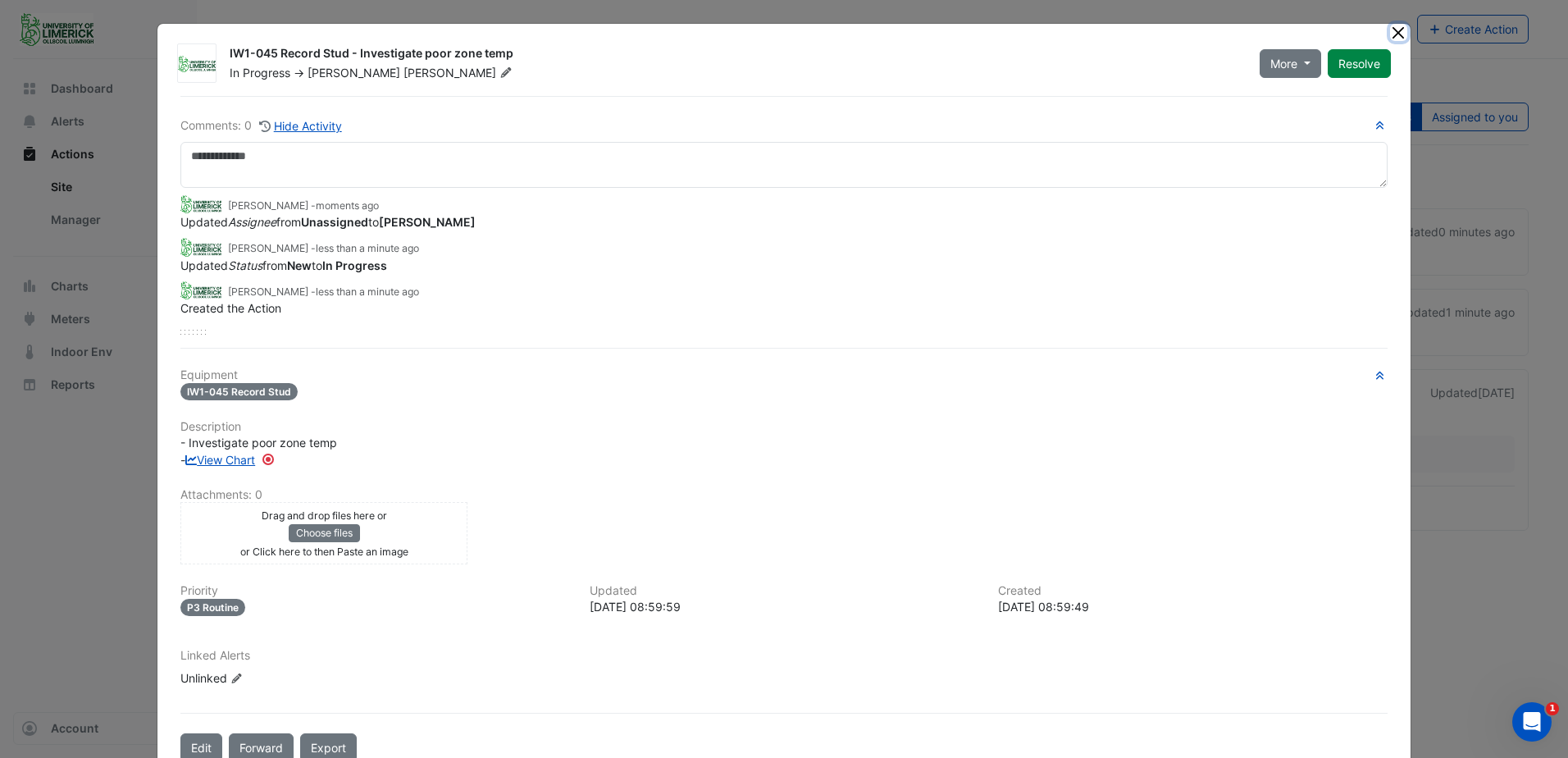
click at [1392, 37] on button "Close" at bounding box center [1398, 32] width 17 height 17
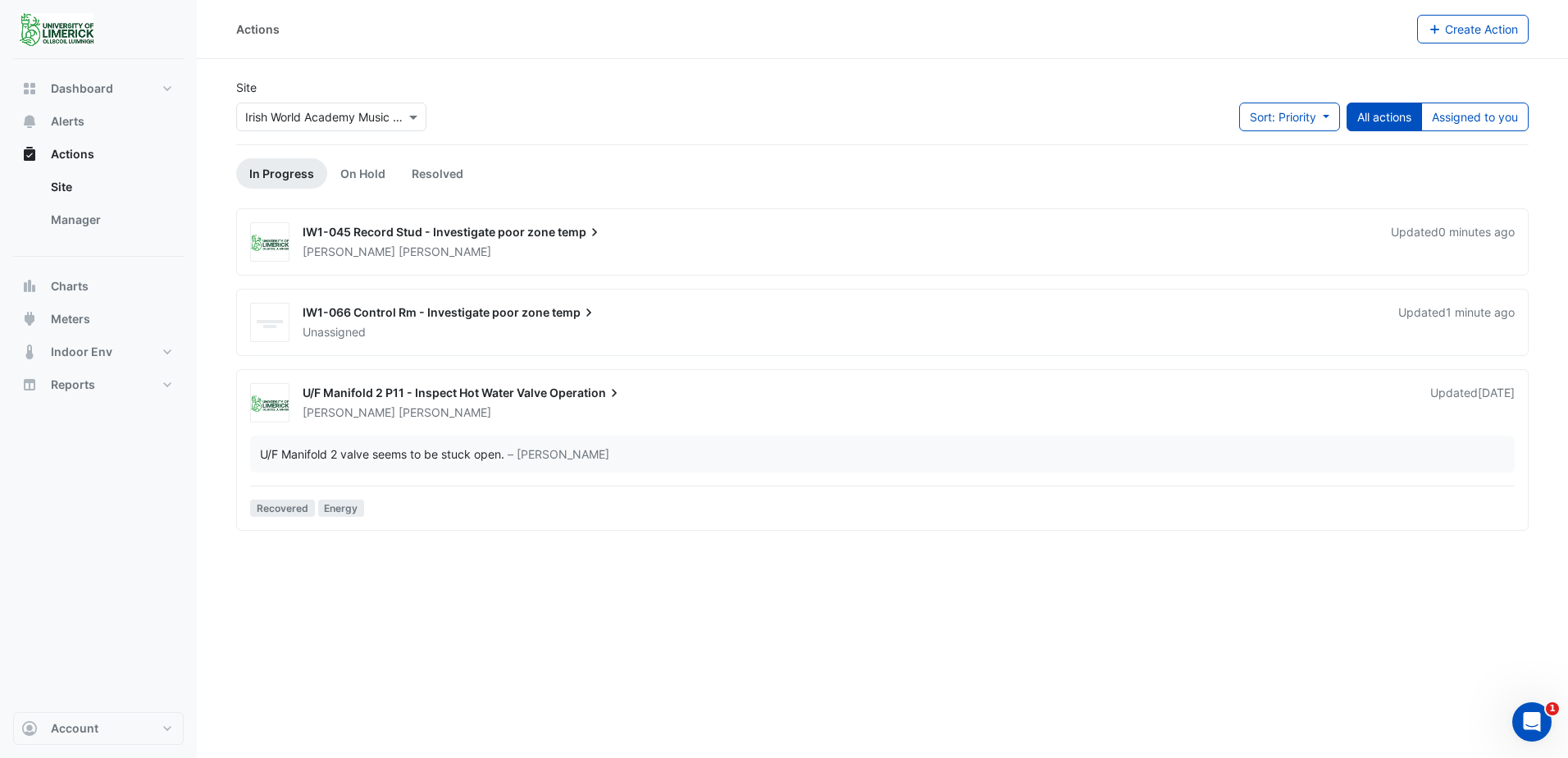
click at [433, 310] on span "IW1-066 Control Rm - Investigate poor zone" at bounding box center [425, 312] width 247 height 14
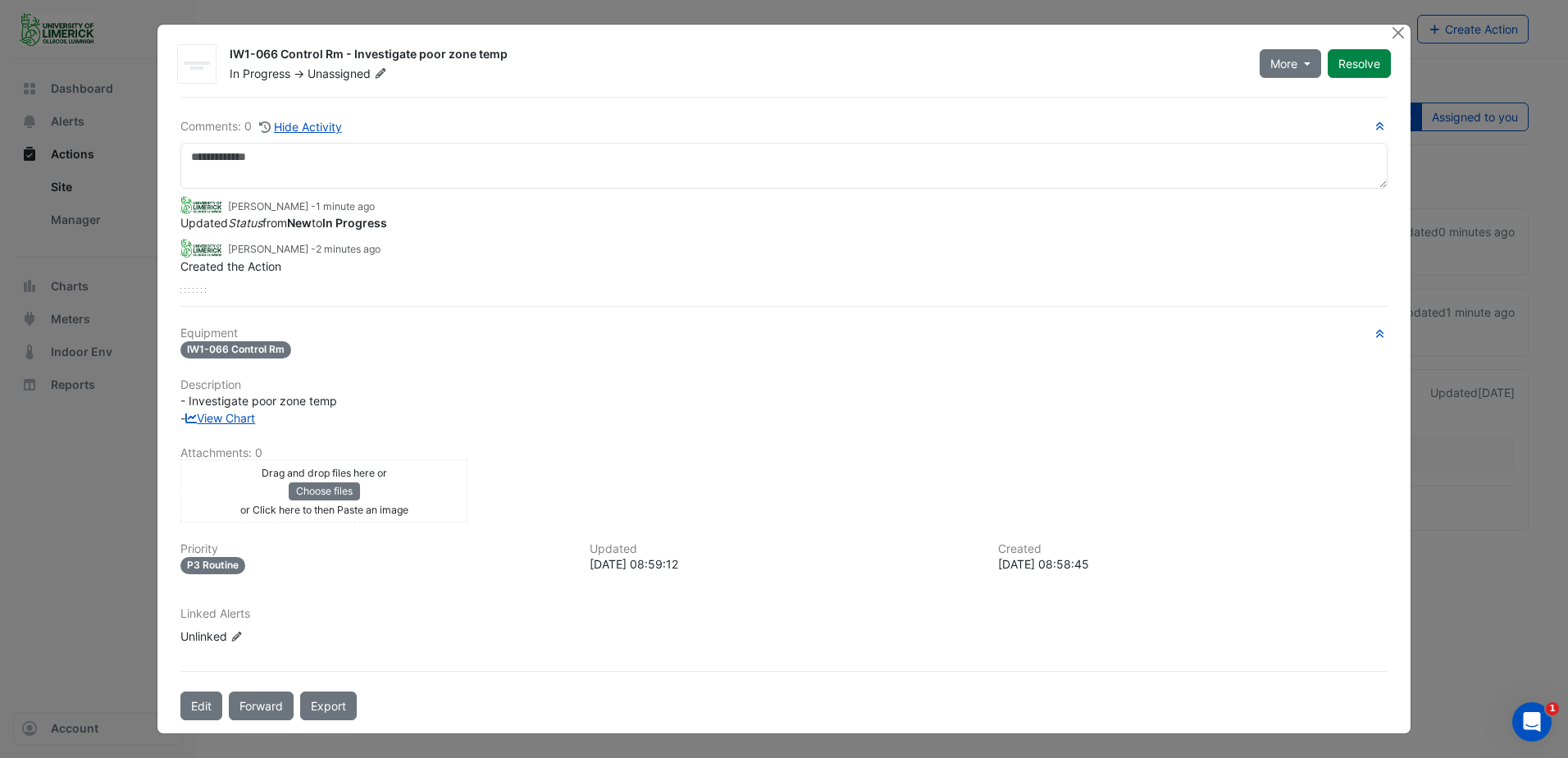
click at [378, 73] on icon at bounding box center [380, 72] width 12 height 10
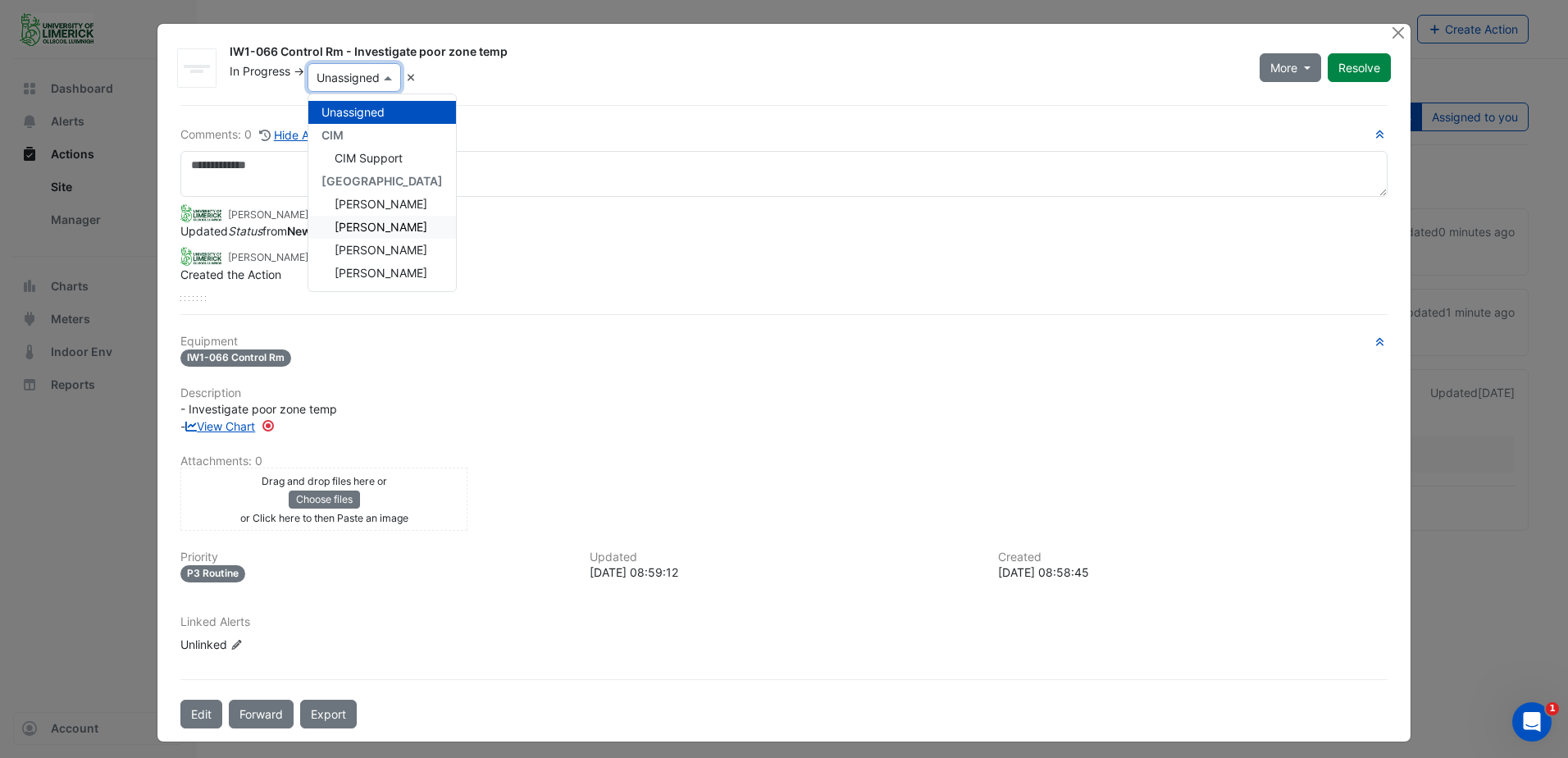
click at [373, 222] on span "Derek Kiely" at bounding box center [381, 227] width 93 height 14
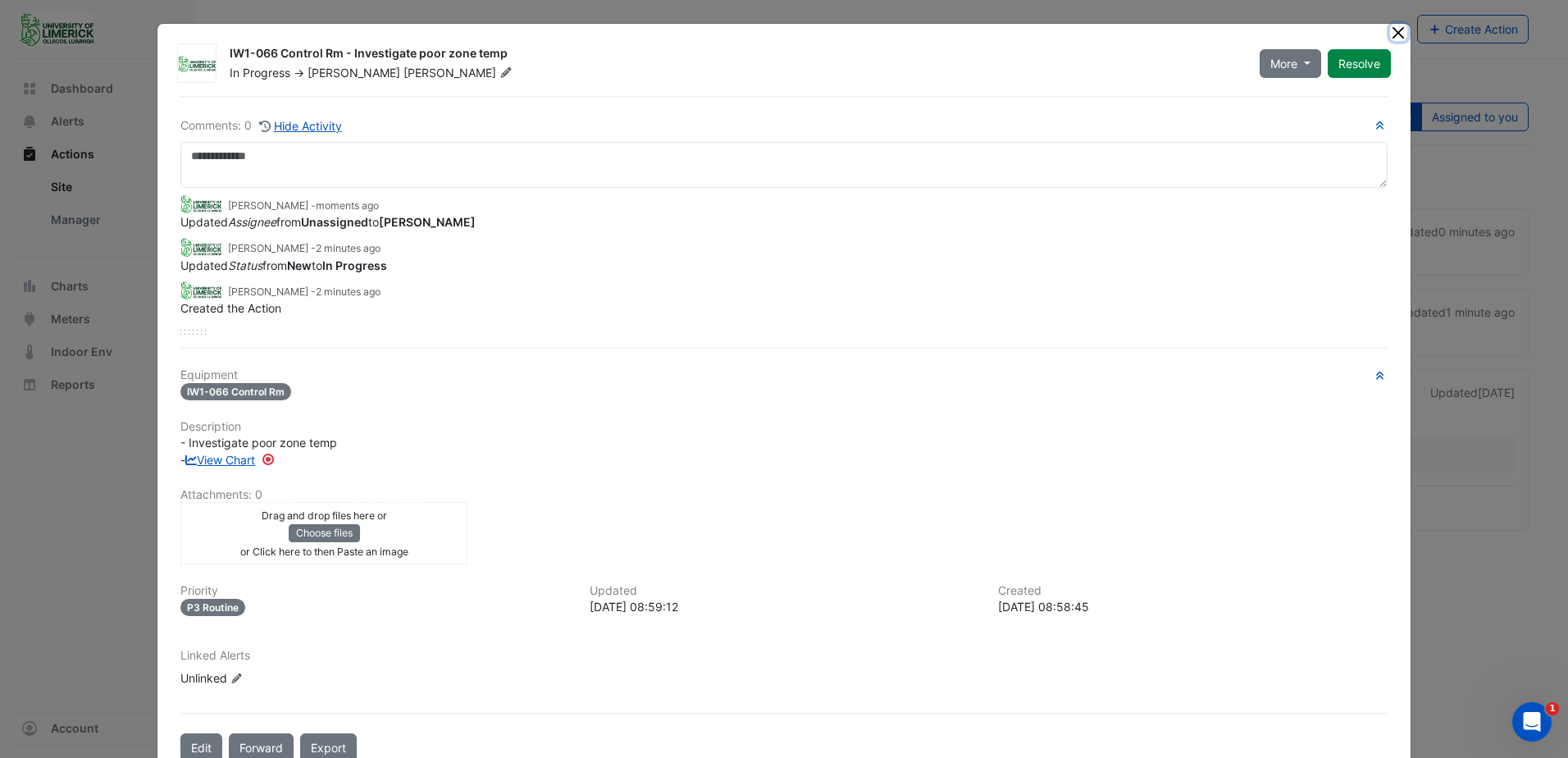
click at [1390, 30] on button "Close" at bounding box center [1398, 32] width 17 height 17
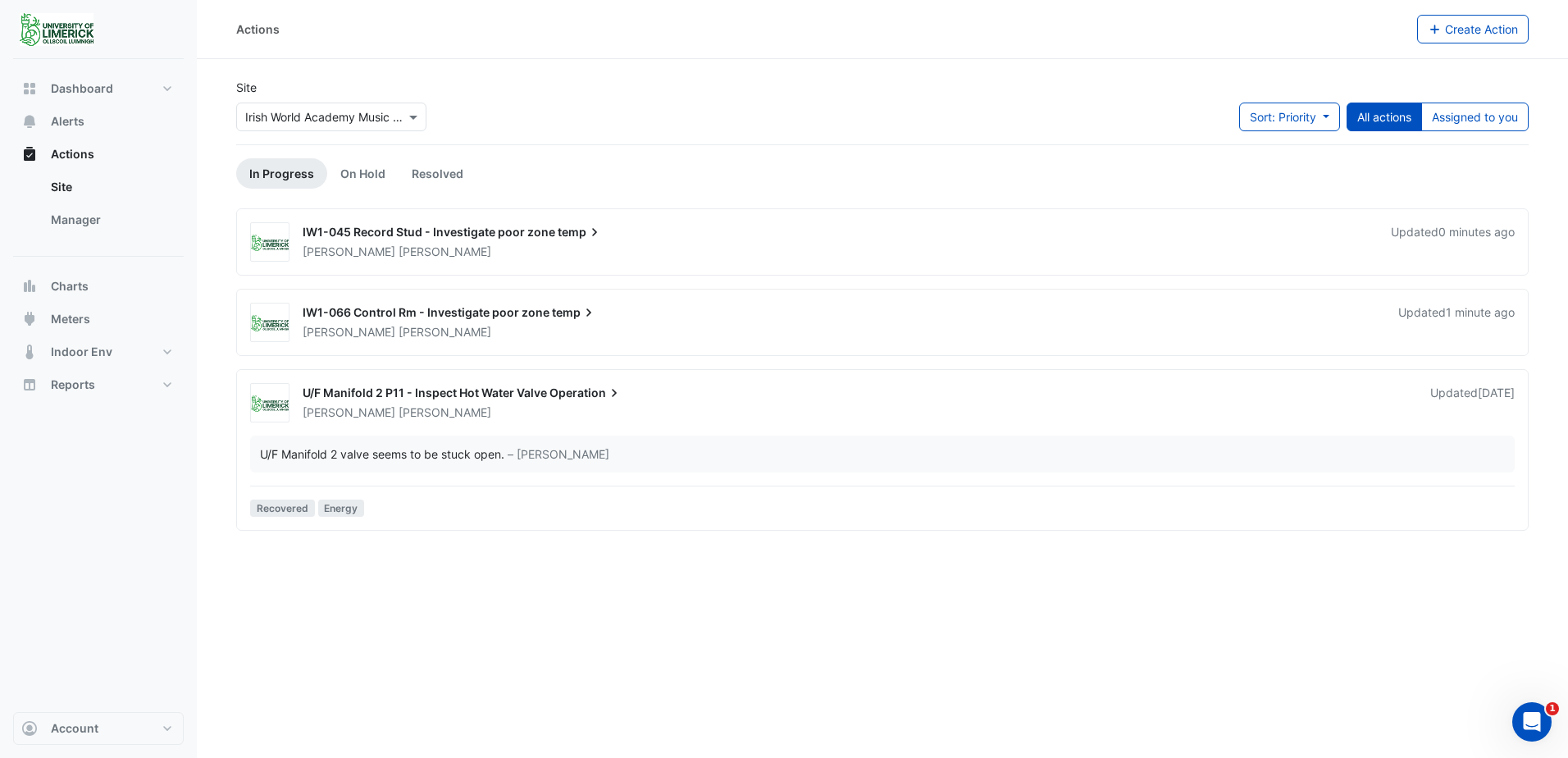
click at [511, 232] on span "IW1-045 Record Stud - Investigate poor zone" at bounding box center [428, 232] width 252 height 14
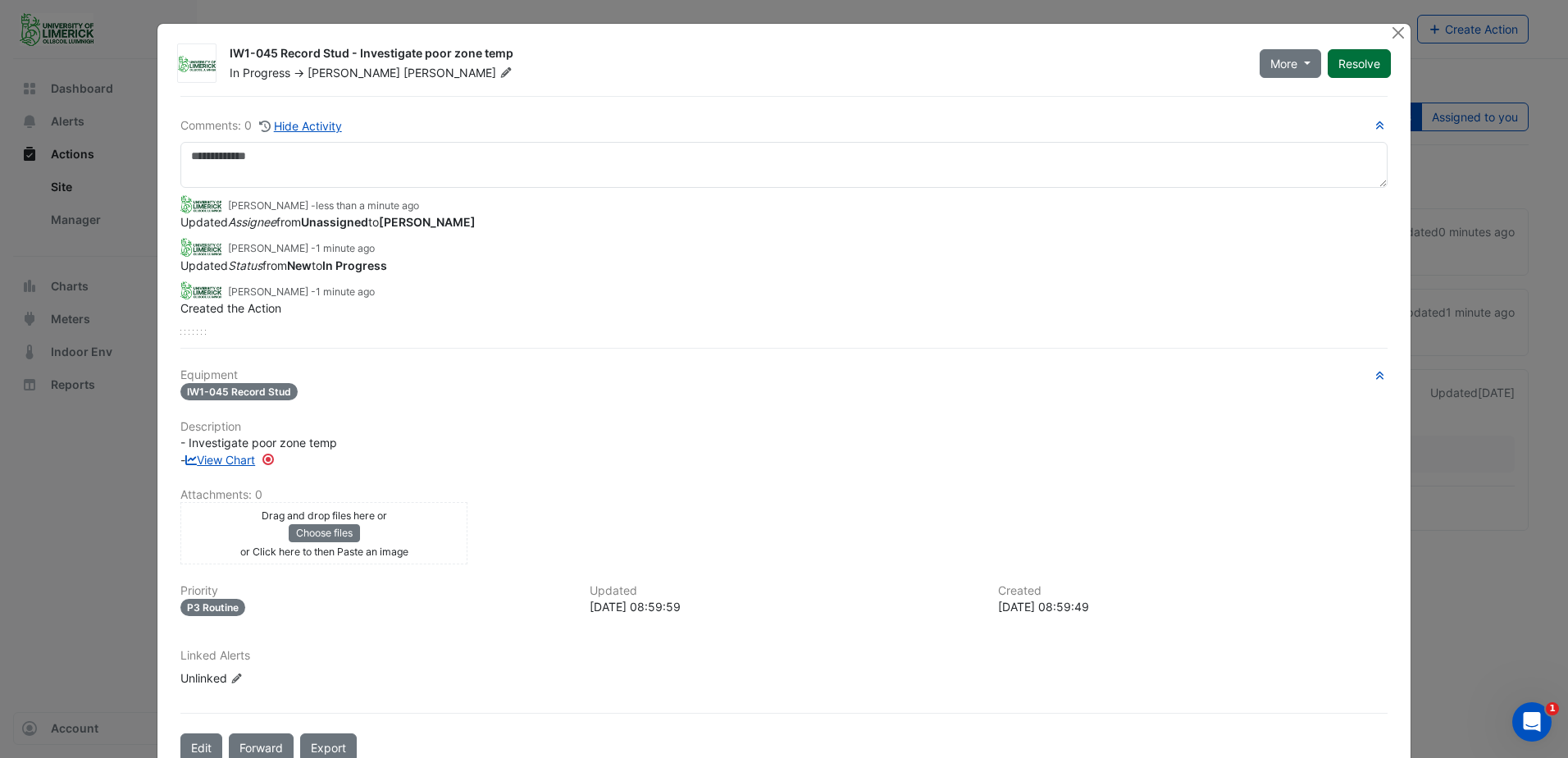
click at [1363, 65] on button "Resolve" at bounding box center [1359, 63] width 63 height 29
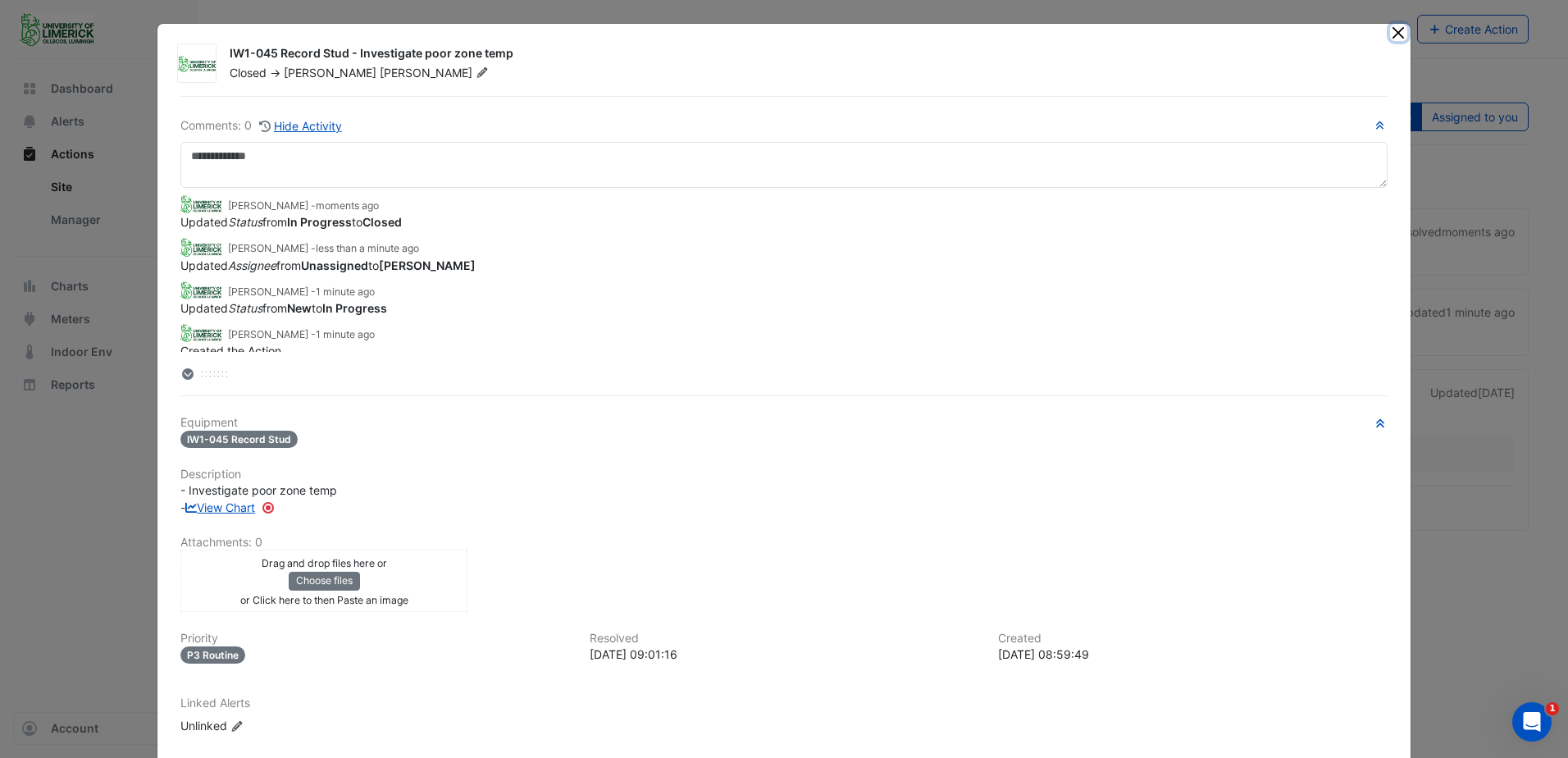
click at [1392, 36] on button "Close" at bounding box center [1398, 32] width 17 height 17
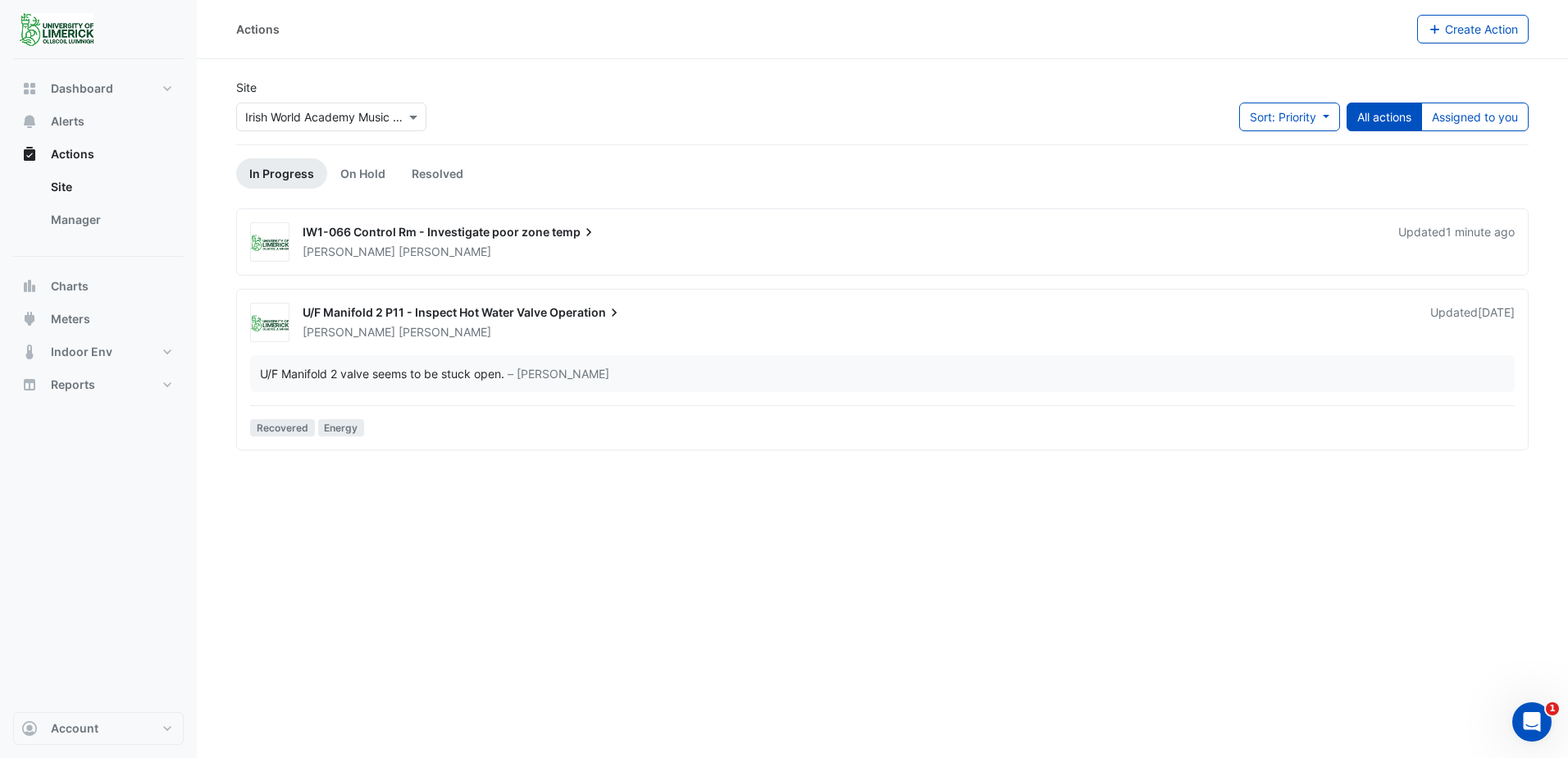
click at [475, 235] on span "IW1-066 Control Rm - Investigate poor zone" at bounding box center [425, 232] width 247 height 14
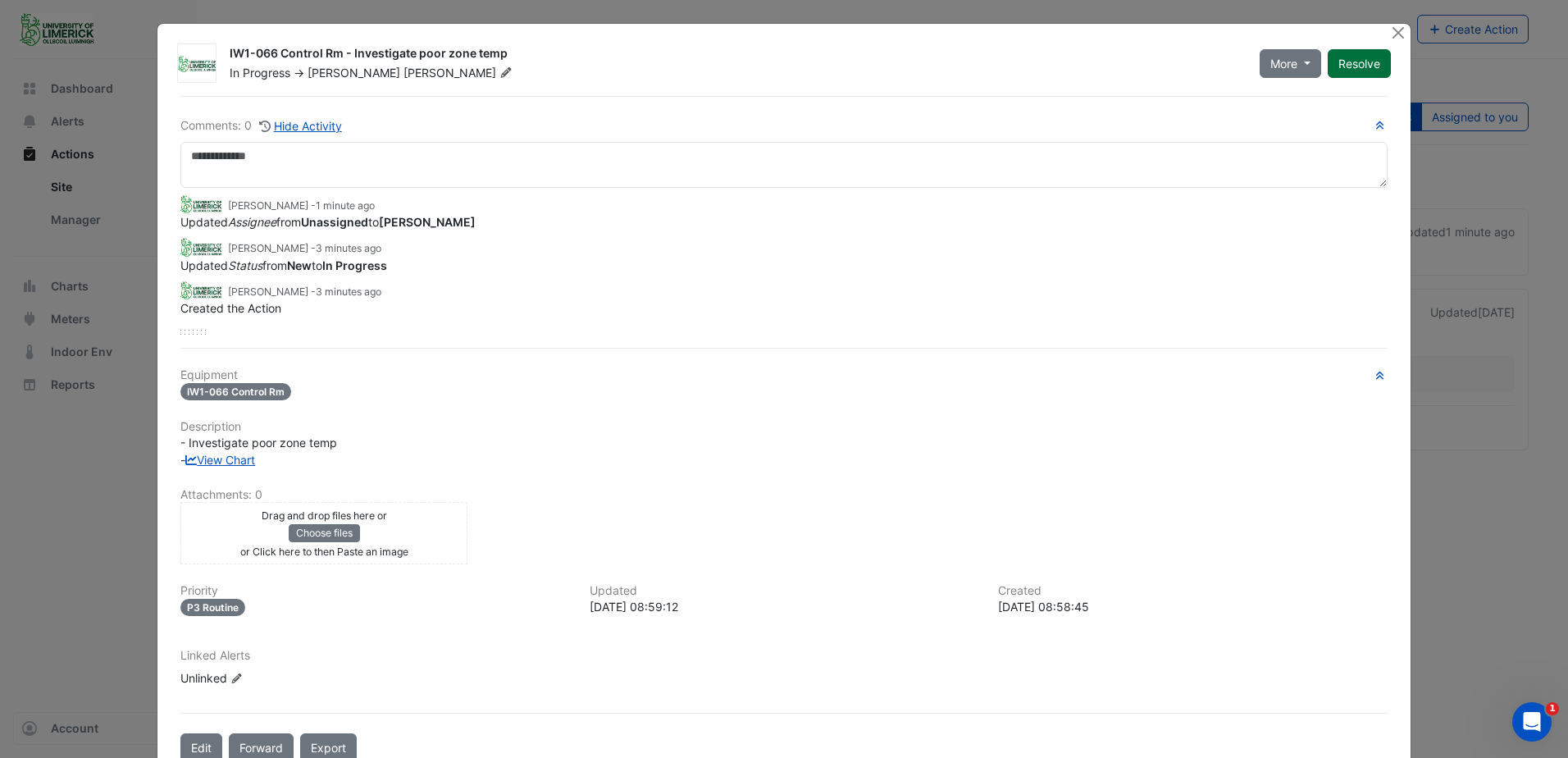
click at [1363, 67] on button "Resolve" at bounding box center [1359, 63] width 63 height 29
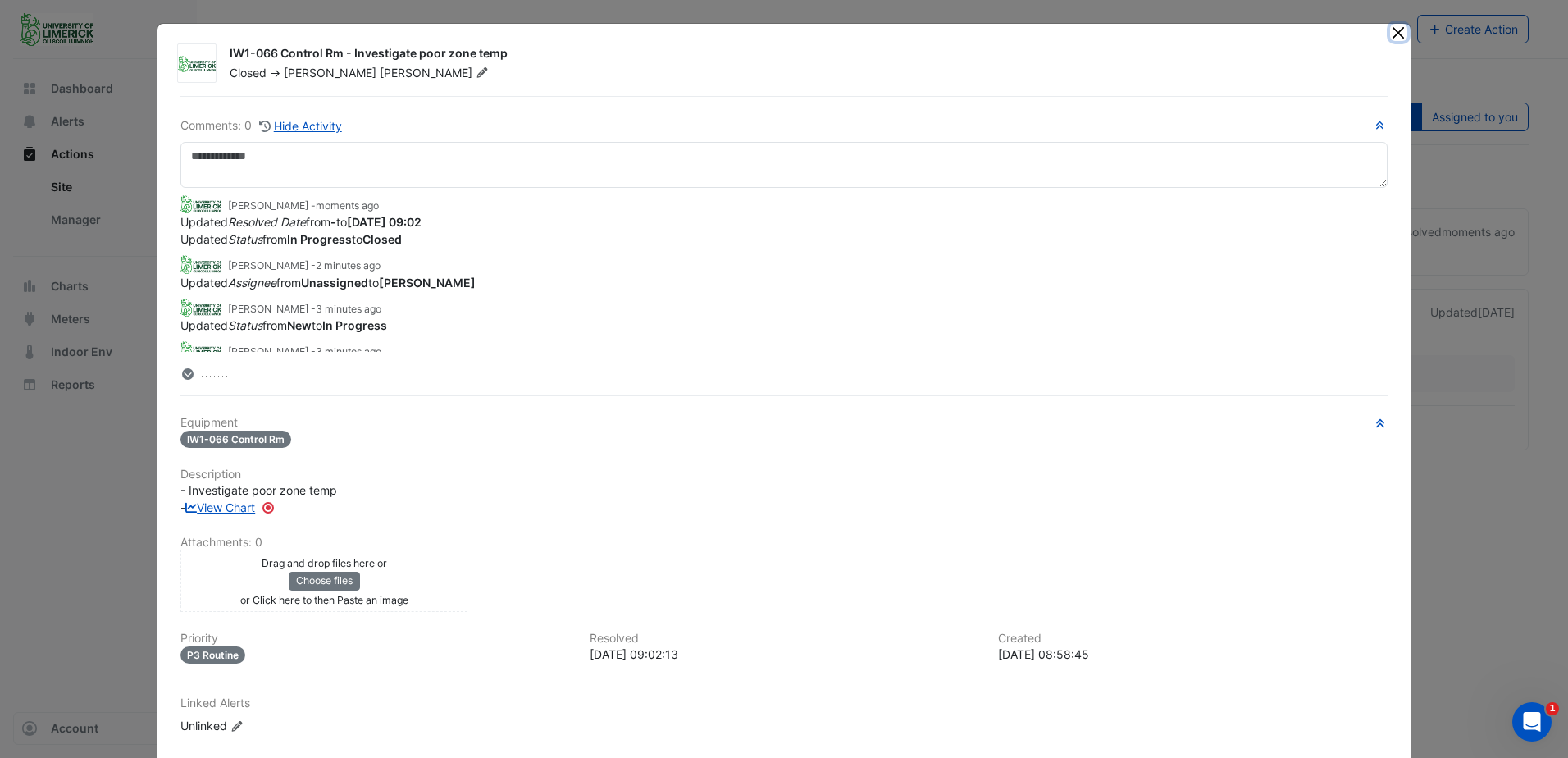
click at [1392, 36] on button "Close" at bounding box center [1398, 32] width 17 height 17
